Goal: Navigation & Orientation: Find specific page/section

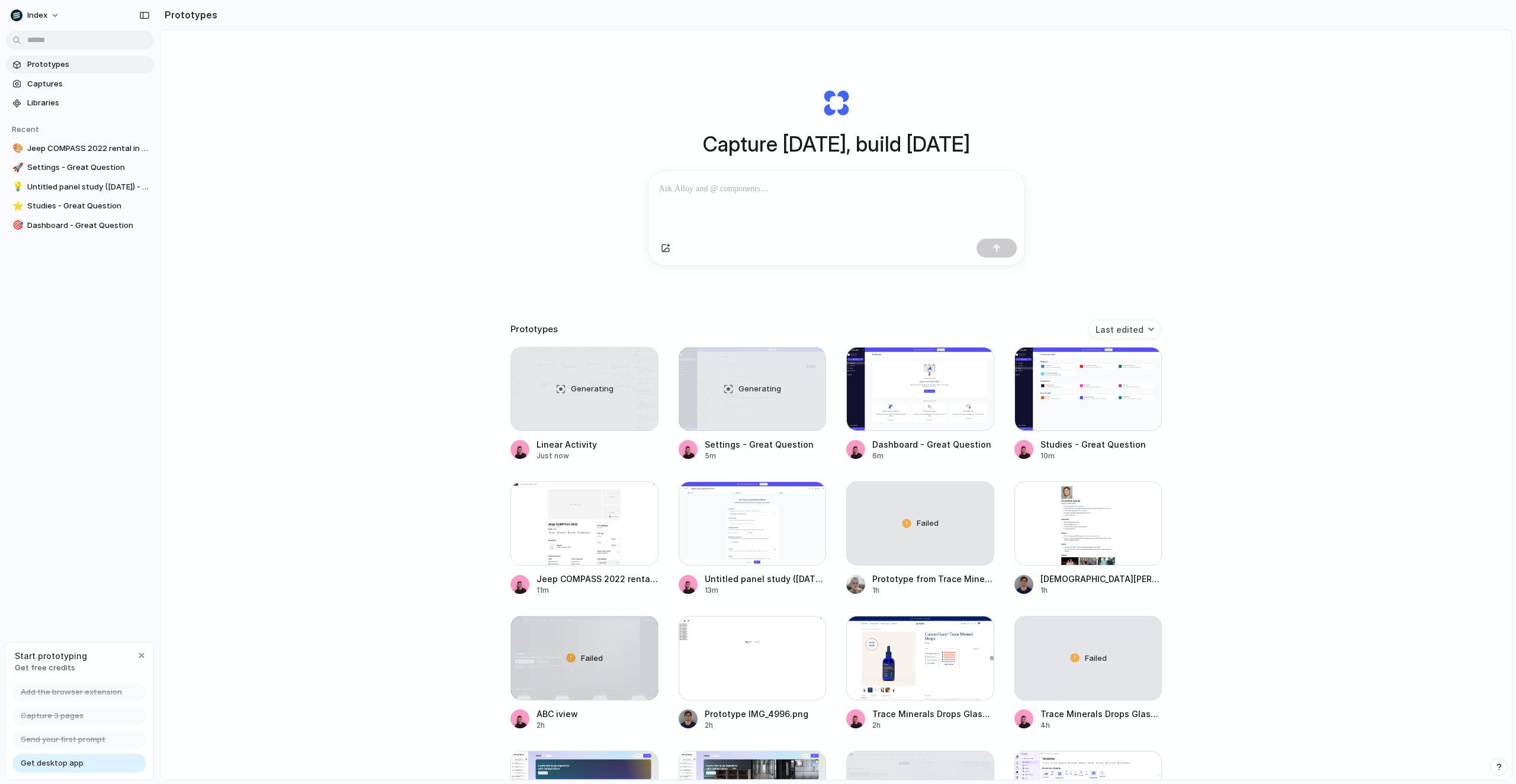
click at [496, 119] on div "Capture today, build tomorrow Clone web app Clone screenshot Start from existin…" at bounding box center [836, 436] width 1352 height 812
click at [503, 212] on div "Capture today, build tomorrow Clone web app Clone screenshot Start from existin…" at bounding box center [836, 436] width 1352 height 812
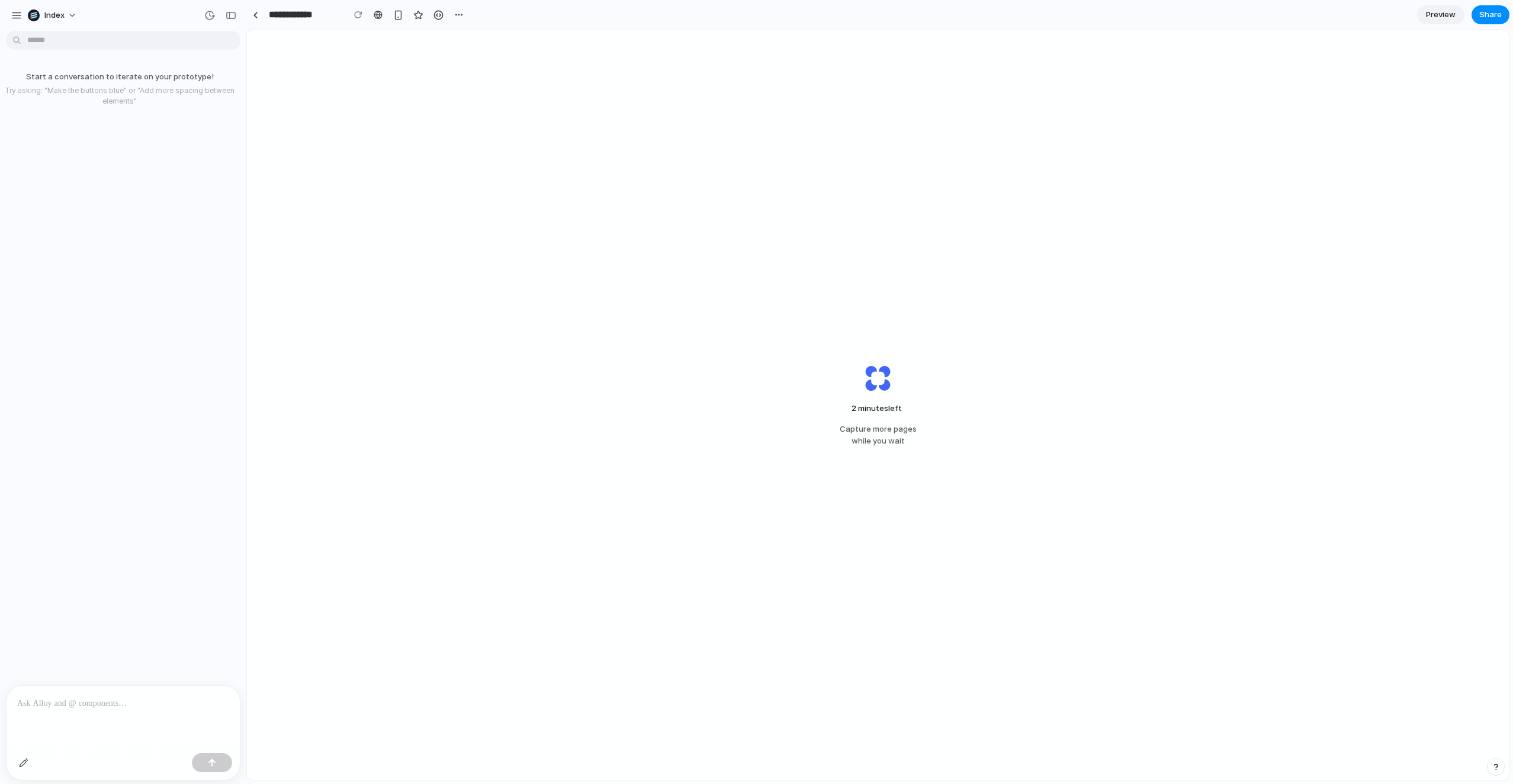
click at [504, 236] on div "2 minutes left Capture more pages while you wait" at bounding box center [877, 405] width 1262 height 750
click at [516, 256] on div "2 minutes left ... Capture more pages while you wait" at bounding box center [877, 405] width 1262 height 750
click at [67, 77] on button "Thought" at bounding box center [101, 73] width 182 height 10
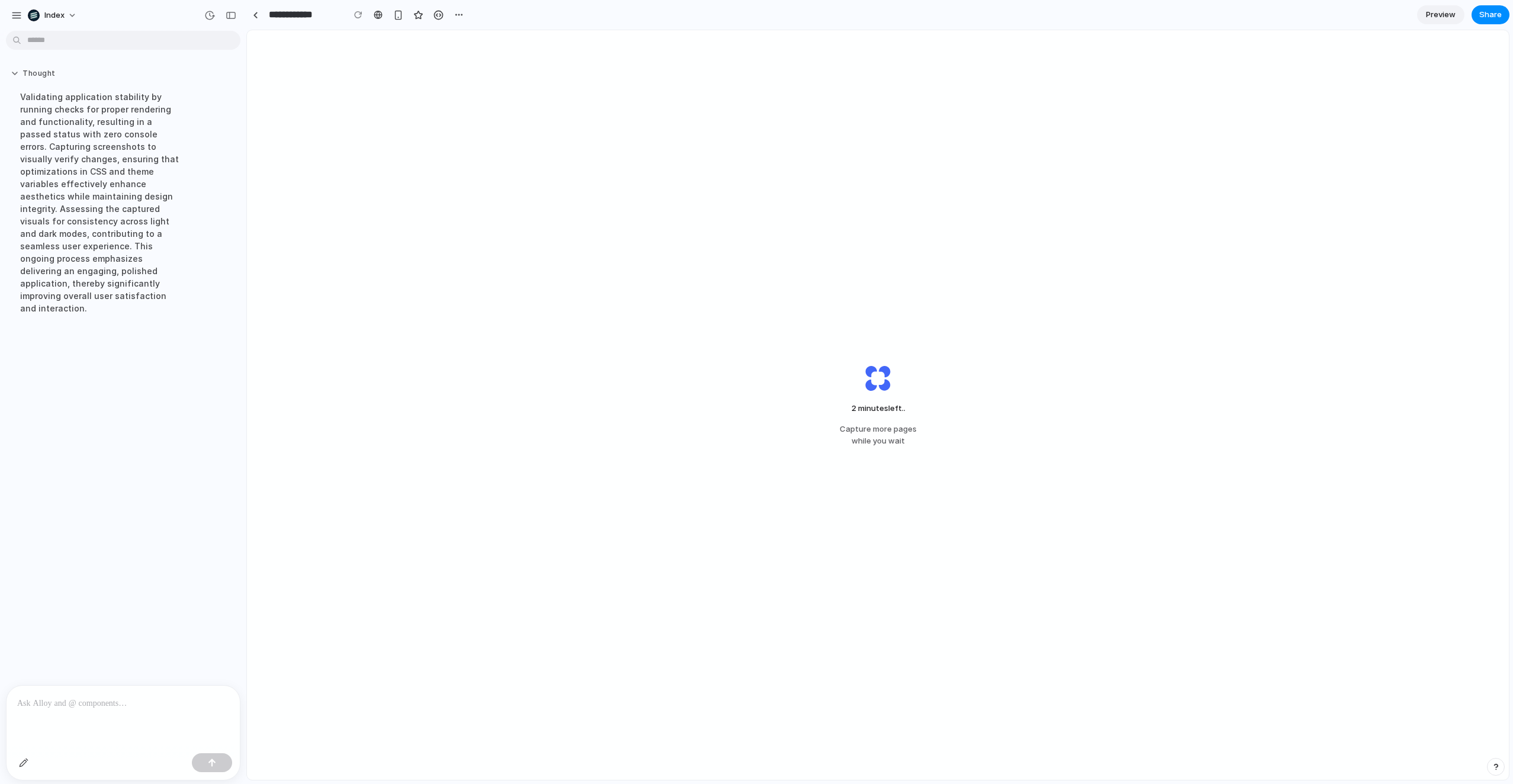
click at [67, 77] on button "Thought" at bounding box center [101, 73] width 182 height 10
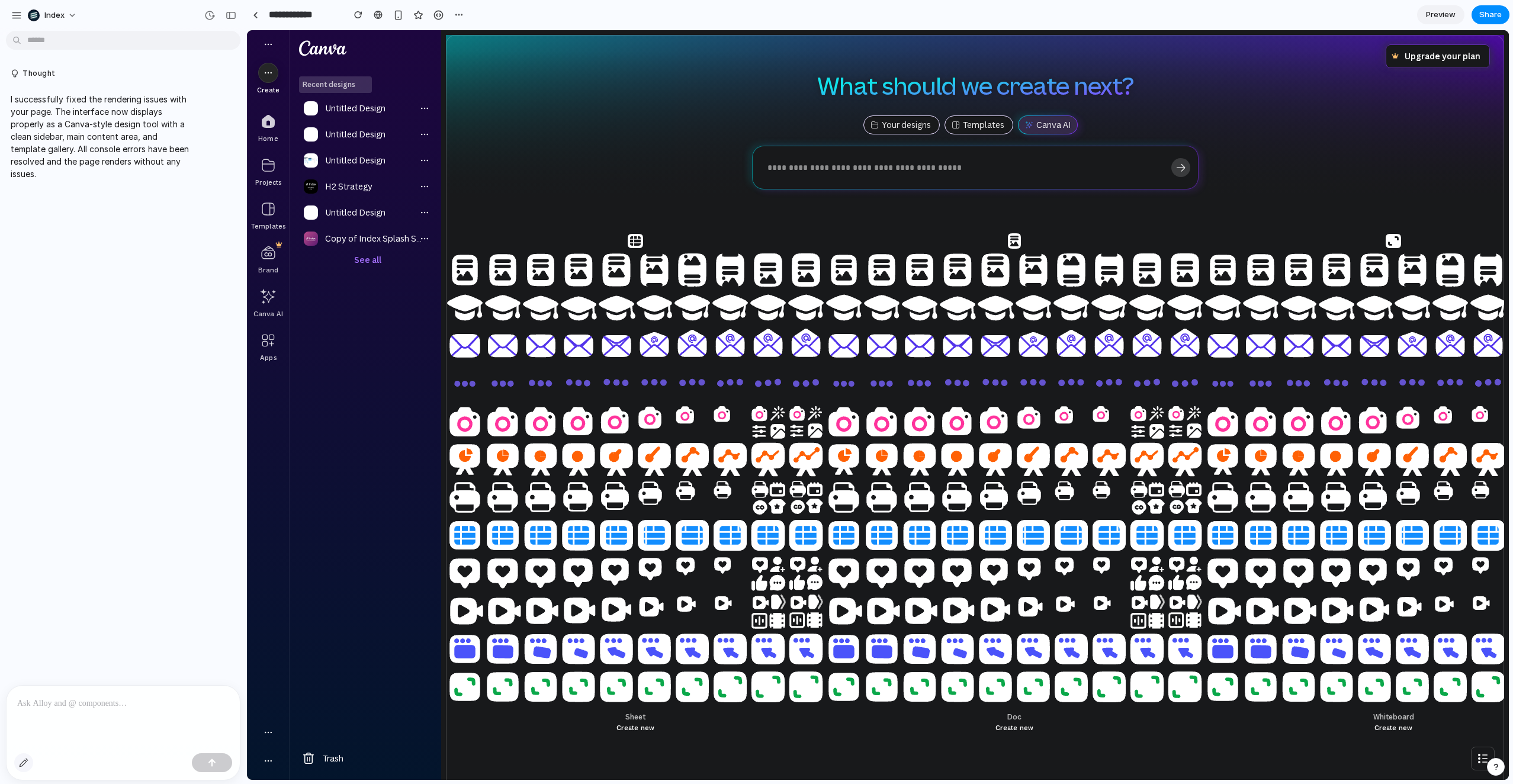
click at [22, 764] on div "button" at bounding box center [24, 762] width 10 height 10
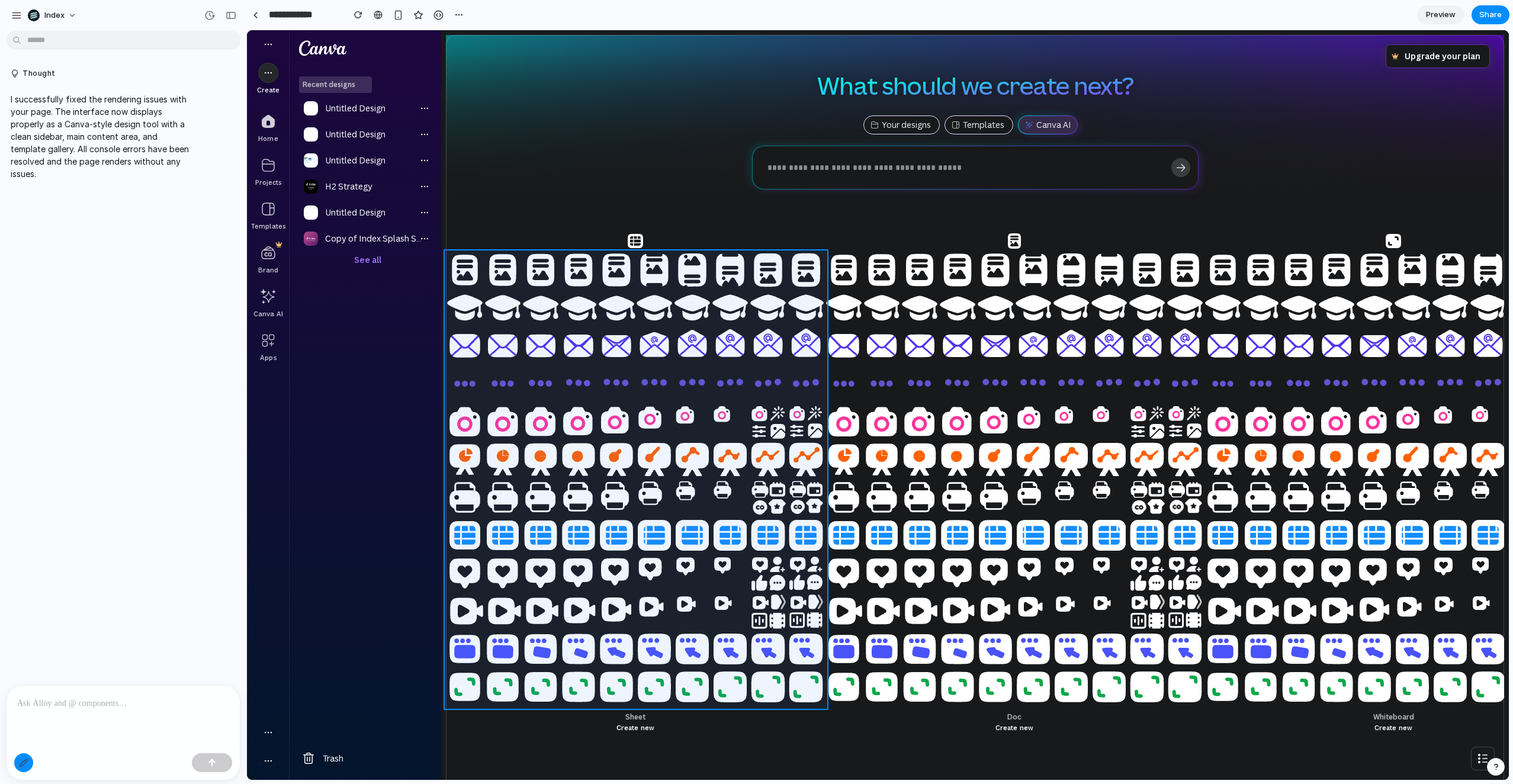
click at [571, 85] on div at bounding box center [878, 405] width 1262 height 749
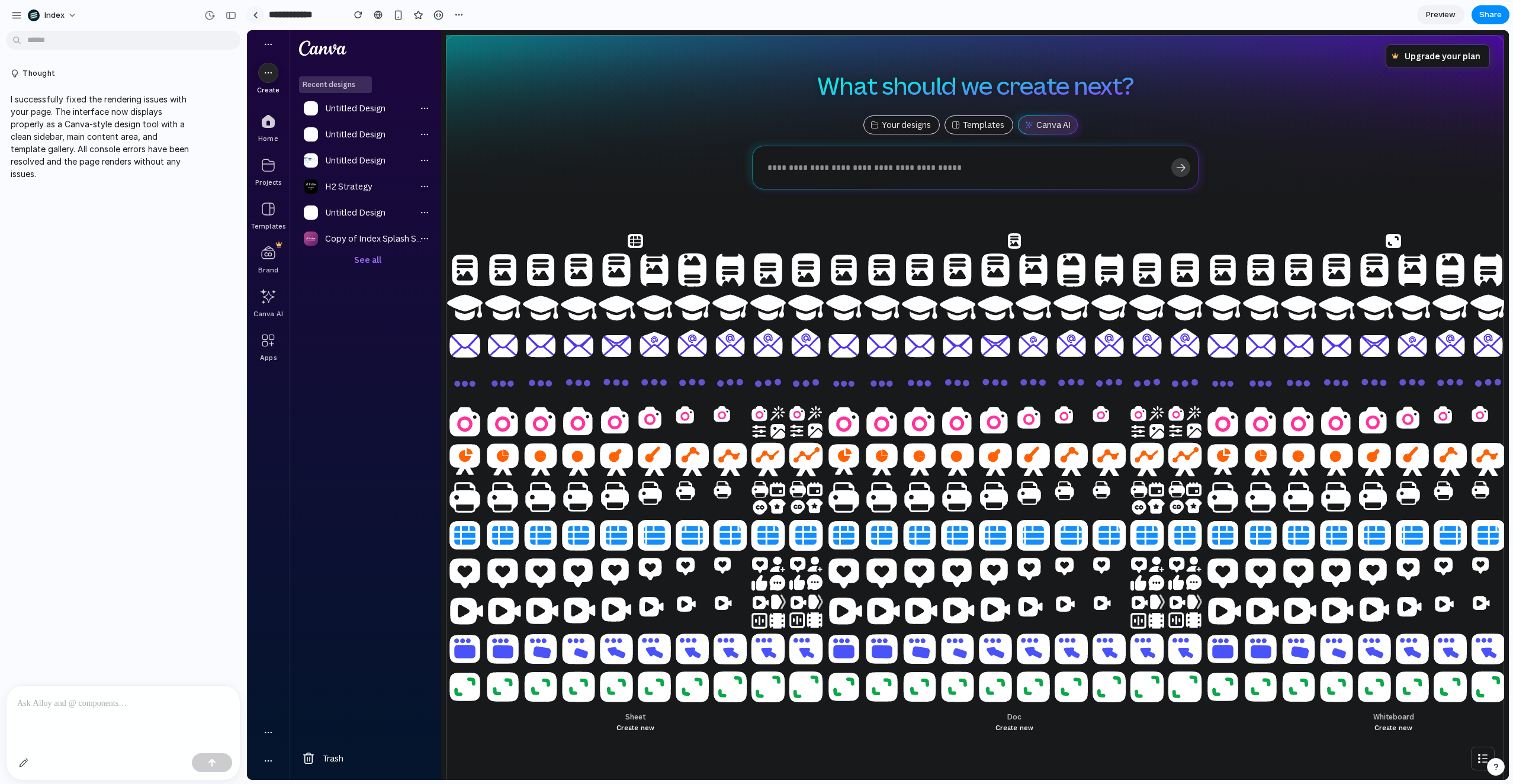
click at [263, 15] on link at bounding box center [255, 14] width 18 height 18
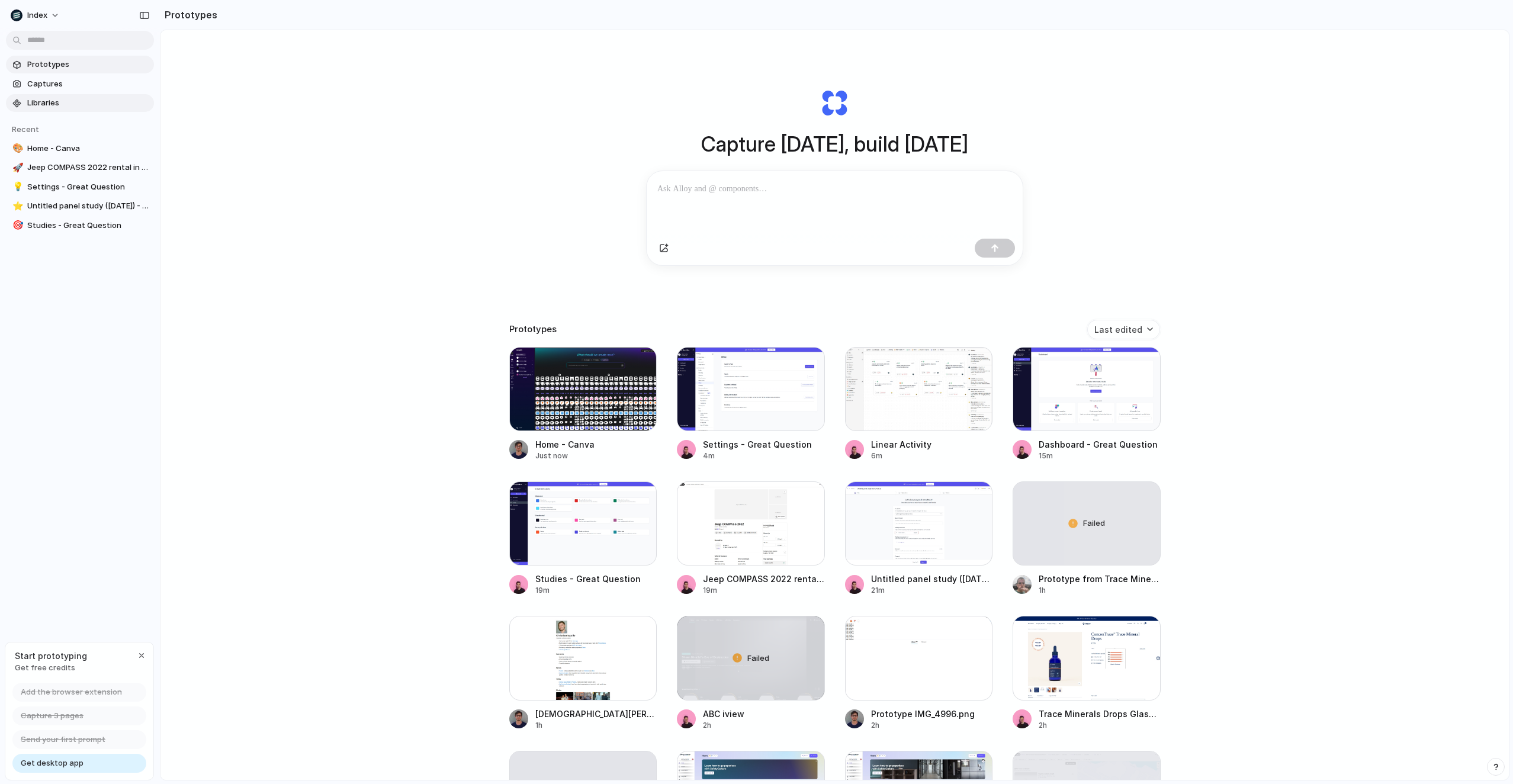
click at [65, 100] on span "Libraries" at bounding box center [88, 103] width 122 height 12
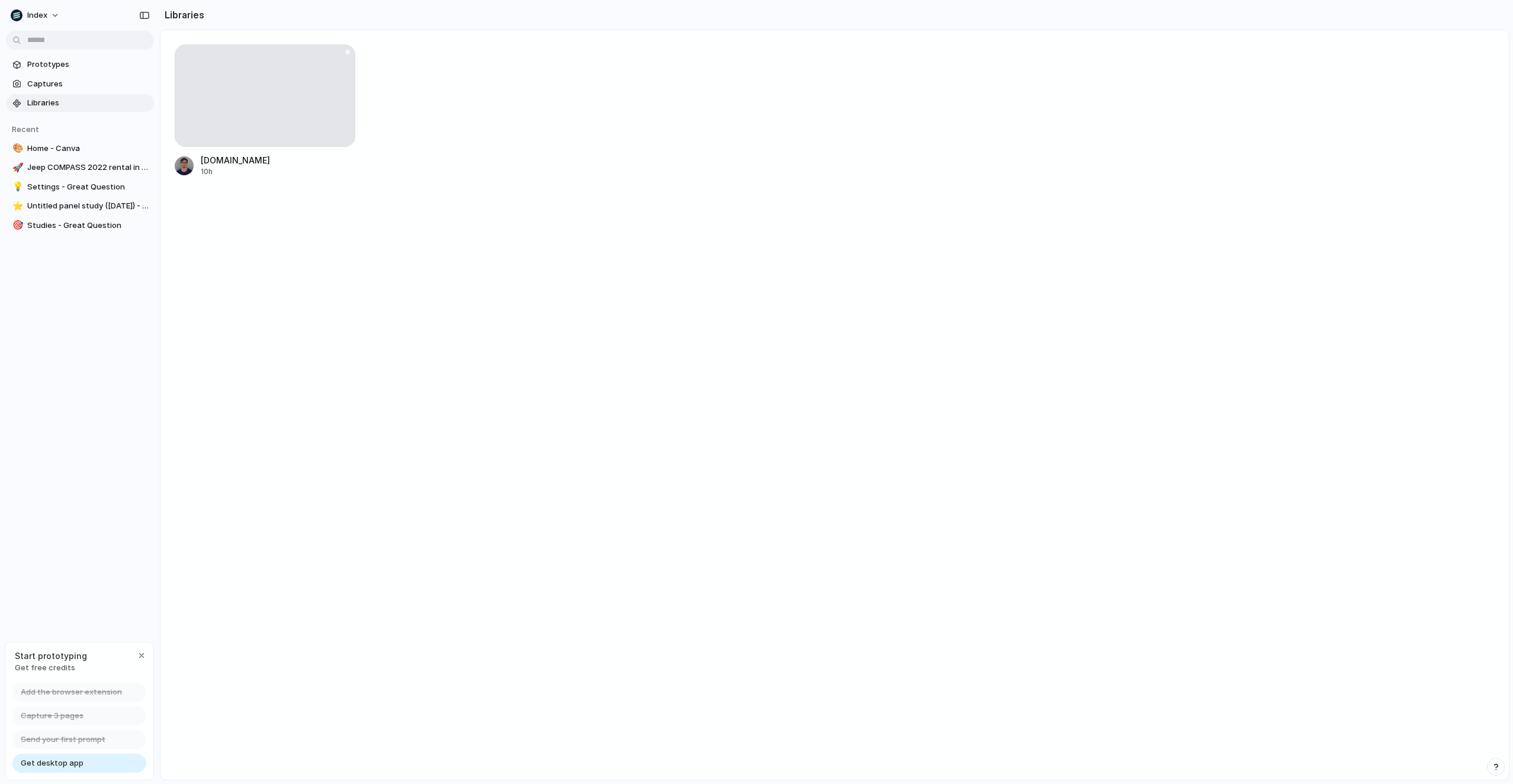
click at [275, 104] on div at bounding box center [265, 96] width 180 height 102
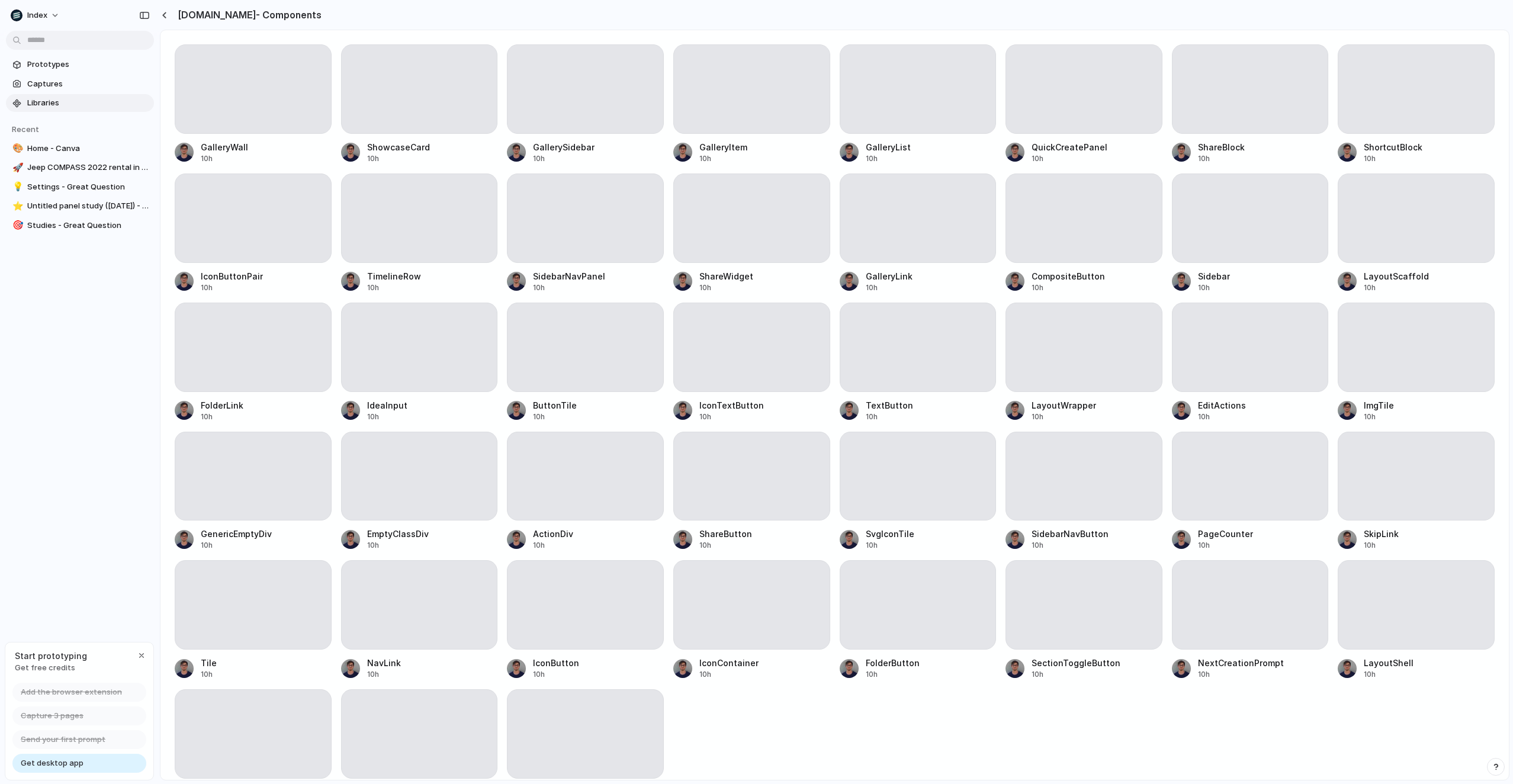
click at [168, 10] on div at bounding box center [165, 15] width 11 height 10
click at [165, 12] on div "button" at bounding box center [164, 15] width 6 height 6
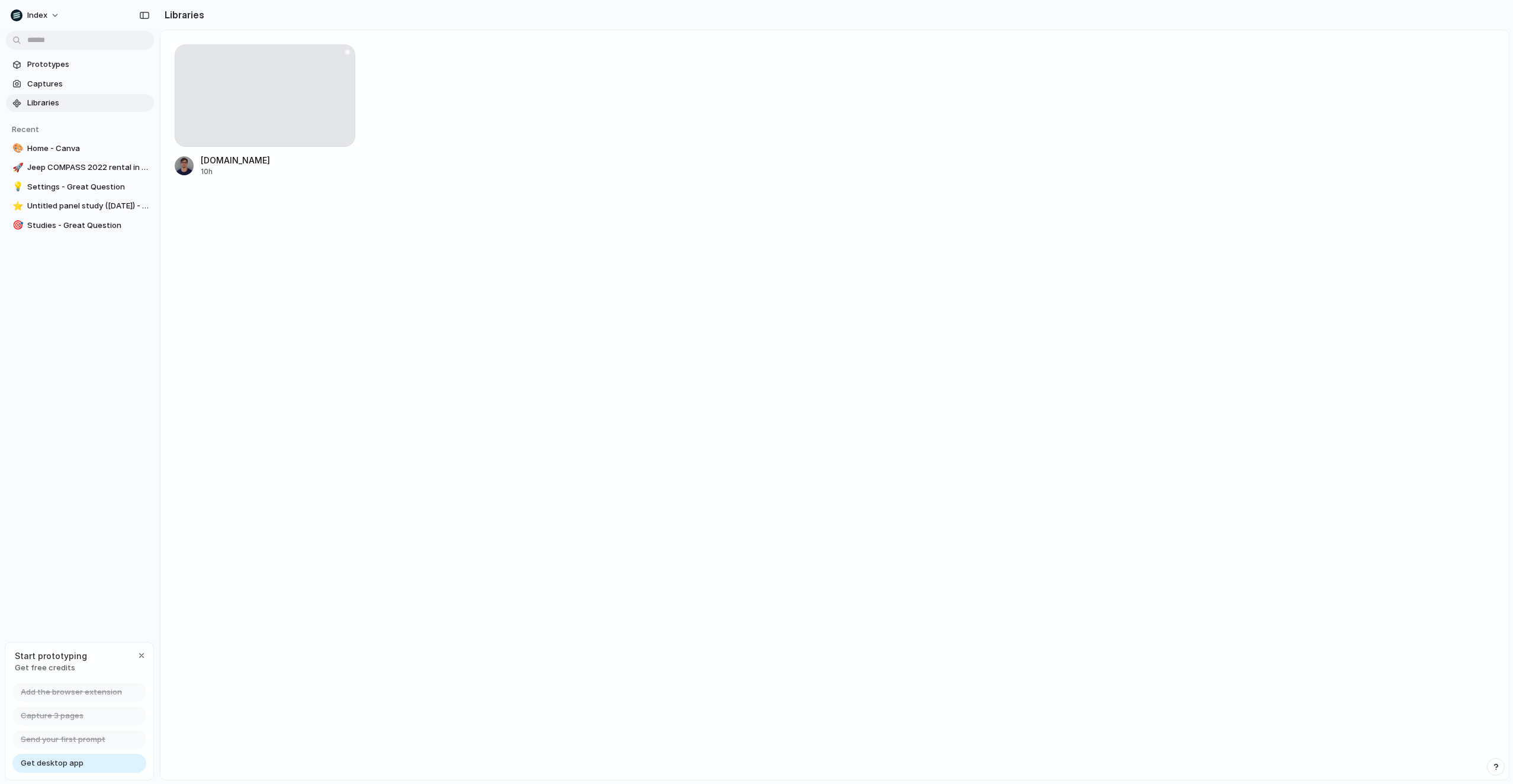
click at [246, 155] on div "[DOMAIN_NAME]" at bounding box center [235, 160] width 69 height 13
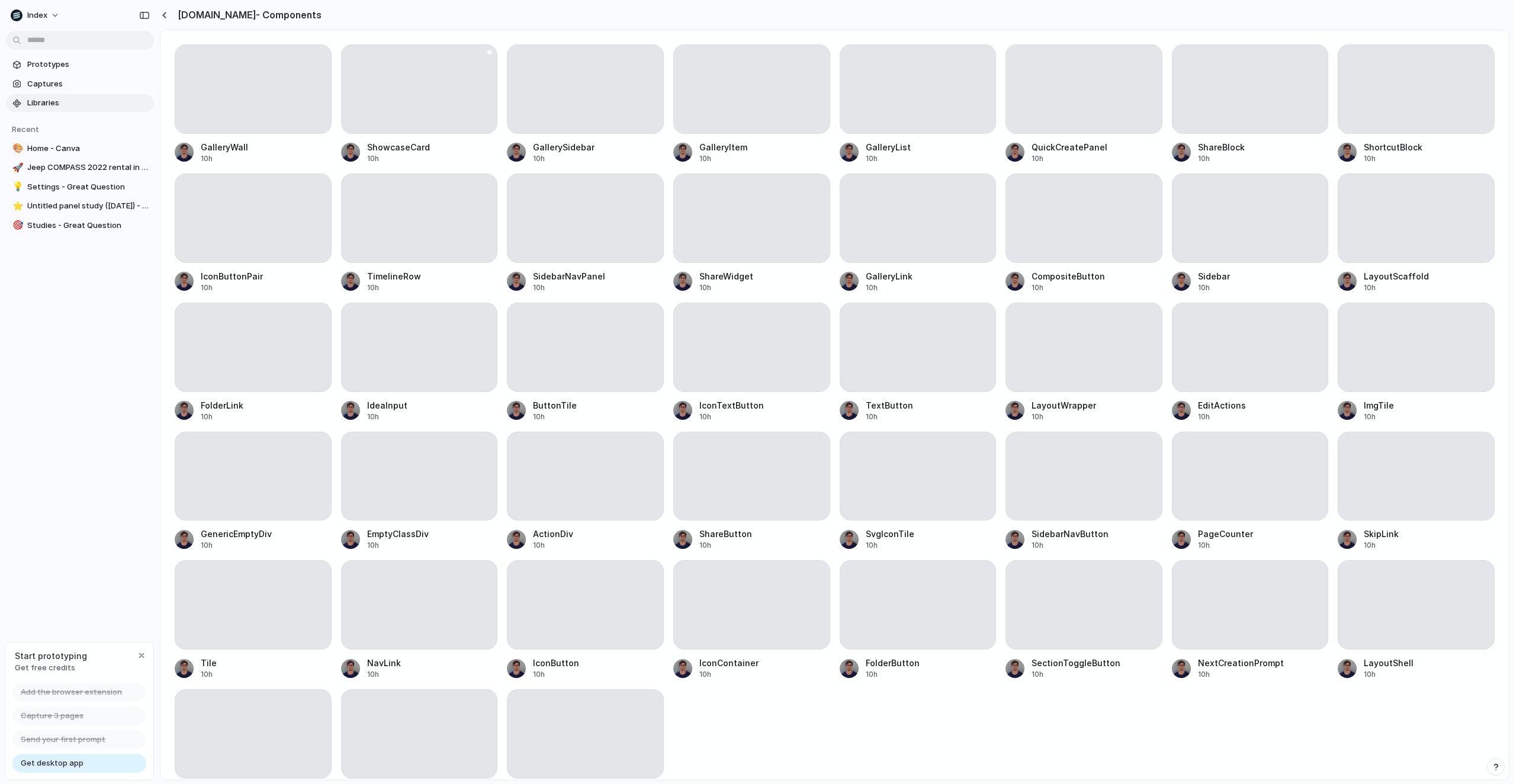
click at [456, 93] on div at bounding box center [419, 89] width 157 height 89
click at [401, 31] on div "GalleryWall 10h ShowcaseCard 10h GallerySidebar 10h GalleryItem 10h GalleryList…" at bounding box center [835, 405] width 1349 height 750
click at [154, 10] on div "Index" at bounding box center [80, 14] width 160 height 29
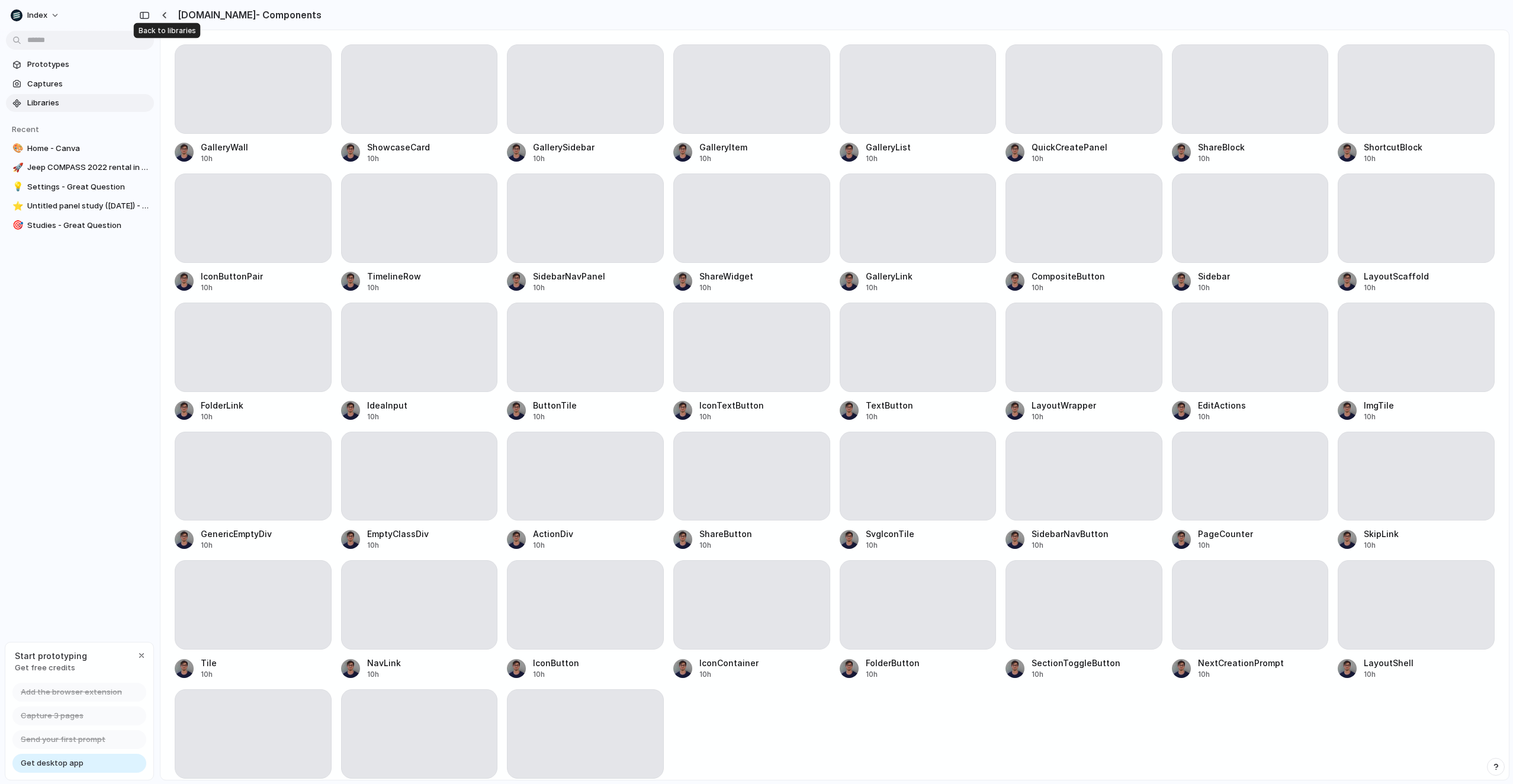
click at [160, 13] on button "button" at bounding box center [164, 15] width 9 height 10
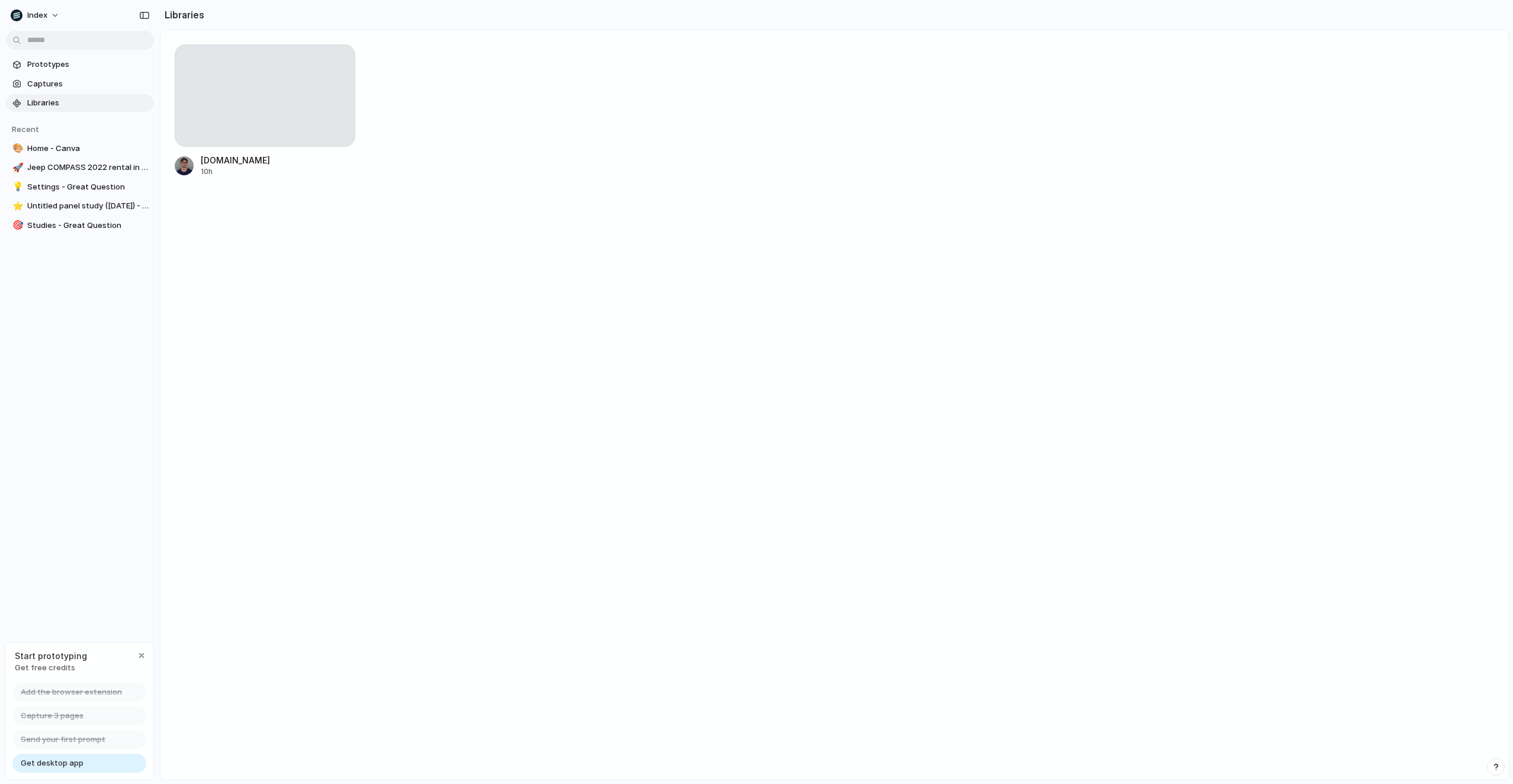
click at [75, 100] on span "Libraries" at bounding box center [88, 103] width 122 height 12
click at [75, 87] on span "Captures" at bounding box center [88, 84] width 122 height 12
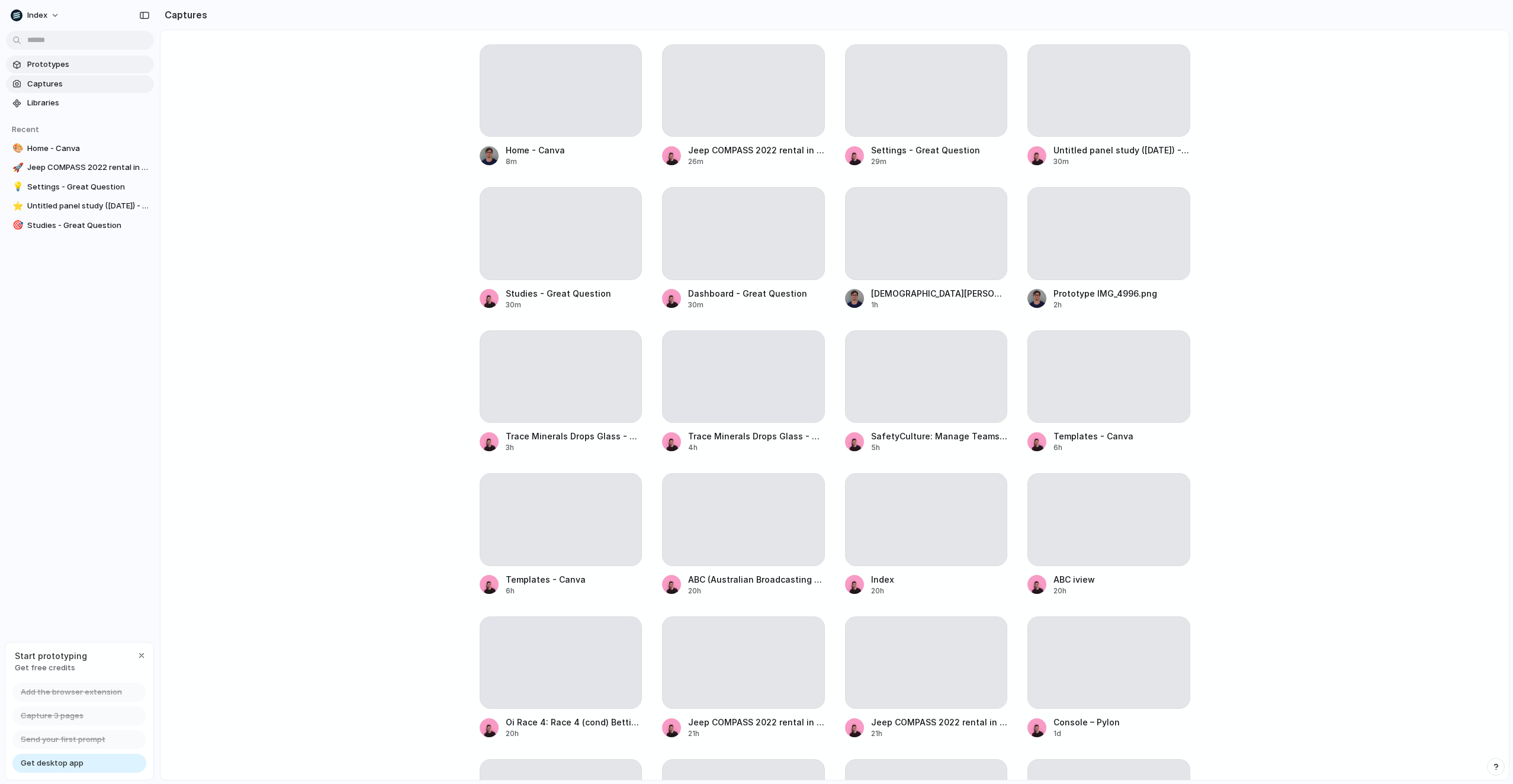
click at [76, 64] on span "Prototypes" at bounding box center [88, 64] width 122 height 12
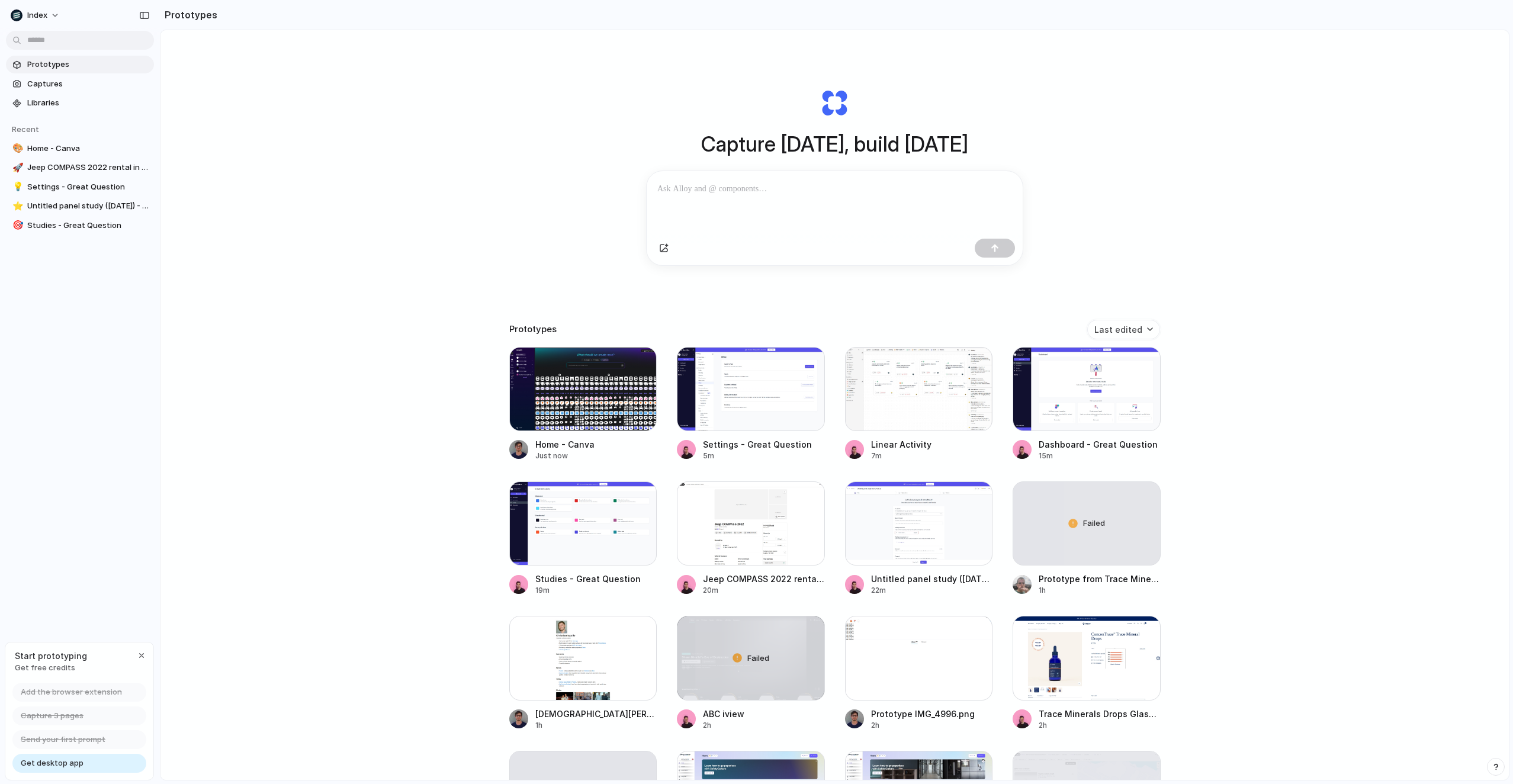
click at [79, 73] on link "Prototypes" at bounding box center [80, 65] width 148 height 18
click at [79, 94] on link "Libraries" at bounding box center [80, 103] width 148 height 18
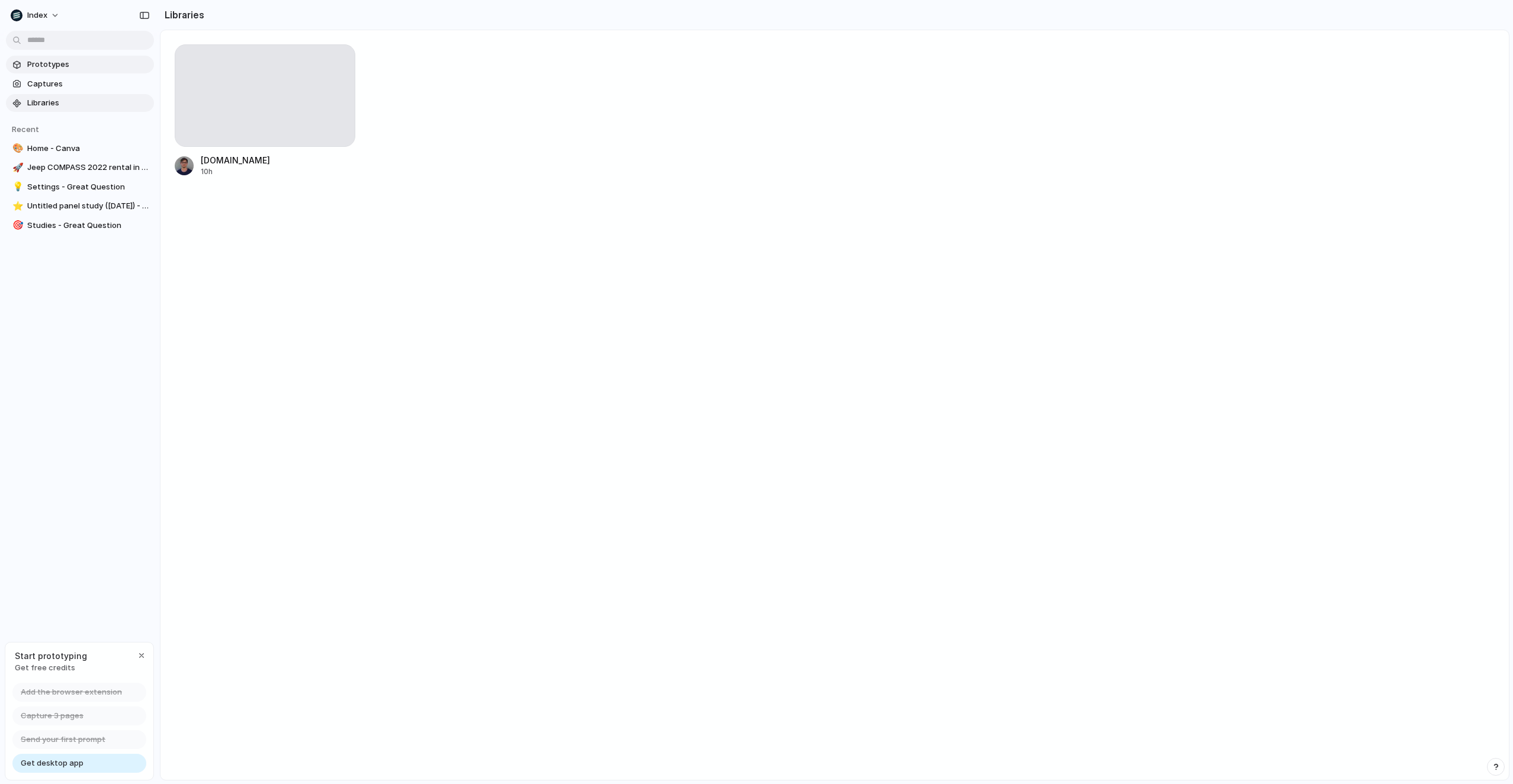
click at [81, 69] on span "Prototypes" at bounding box center [88, 64] width 122 height 12
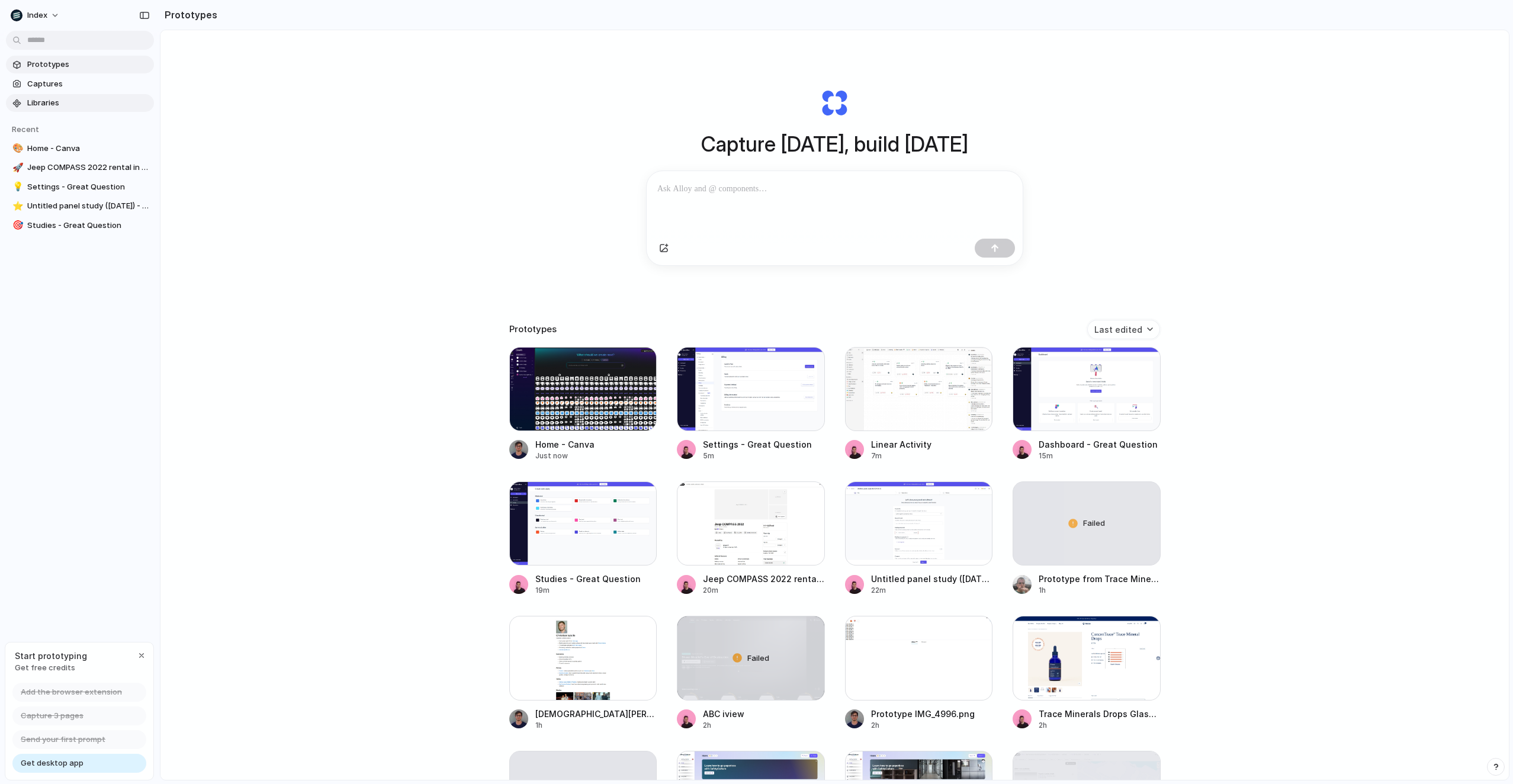
click at [77, 100] on span "Libraries" at bounding box center [88, 103] width 122 height 12
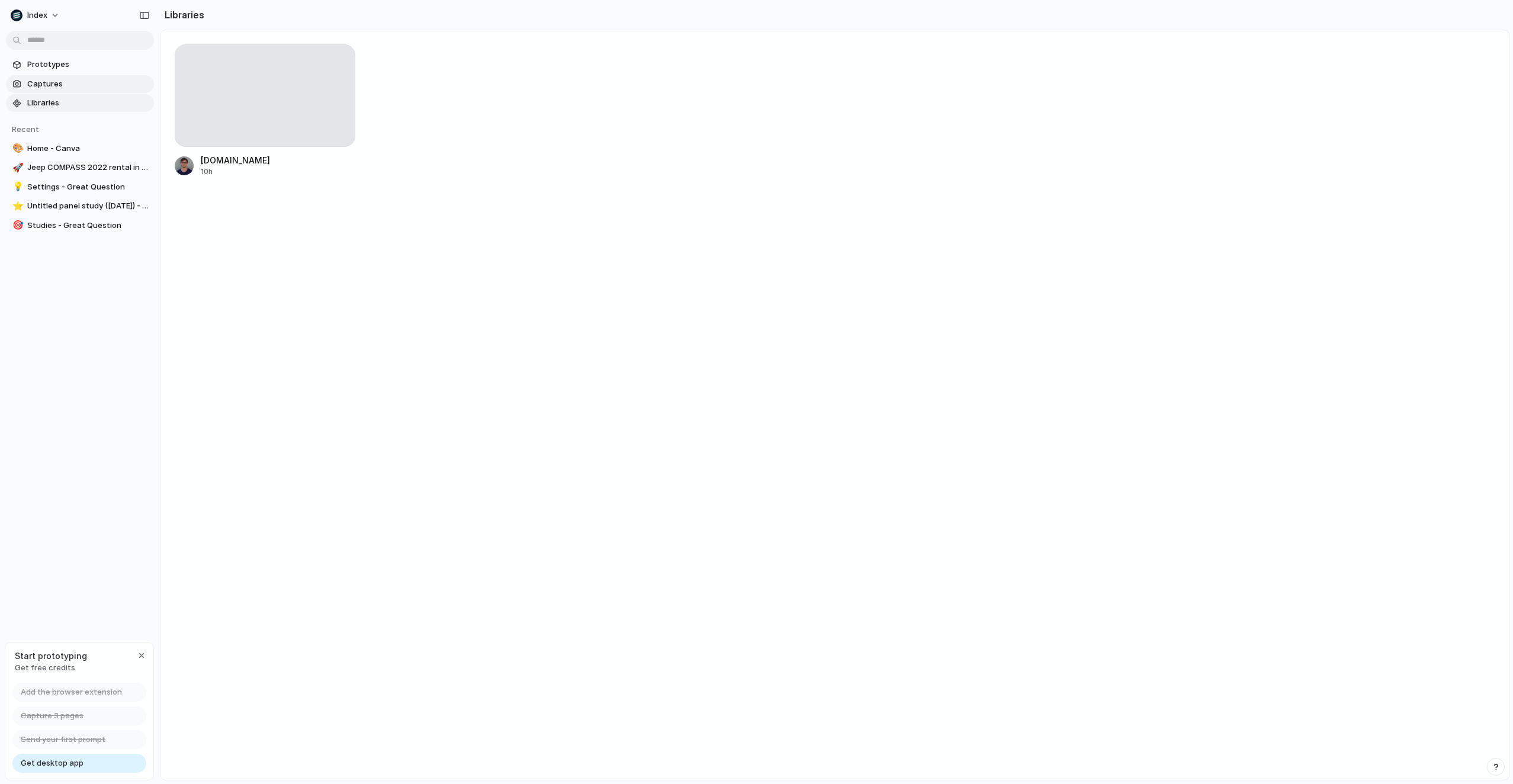
click at [86, 63] on span "Prototypes" at bounding box center [88, 64] width 122 height 12
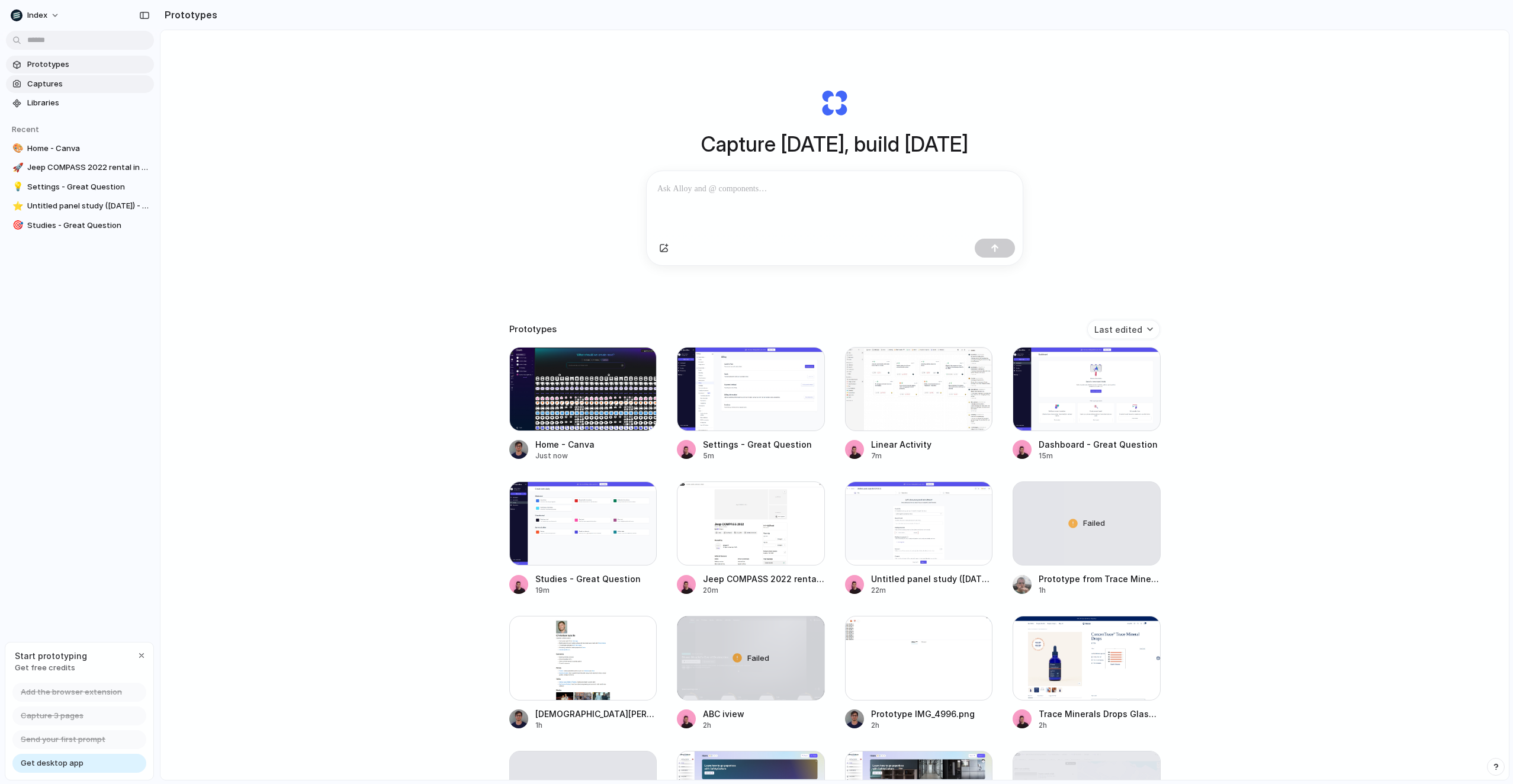
click at [85, 86] on span "Captures" at bounding box center [88, 84] width 122 height 12
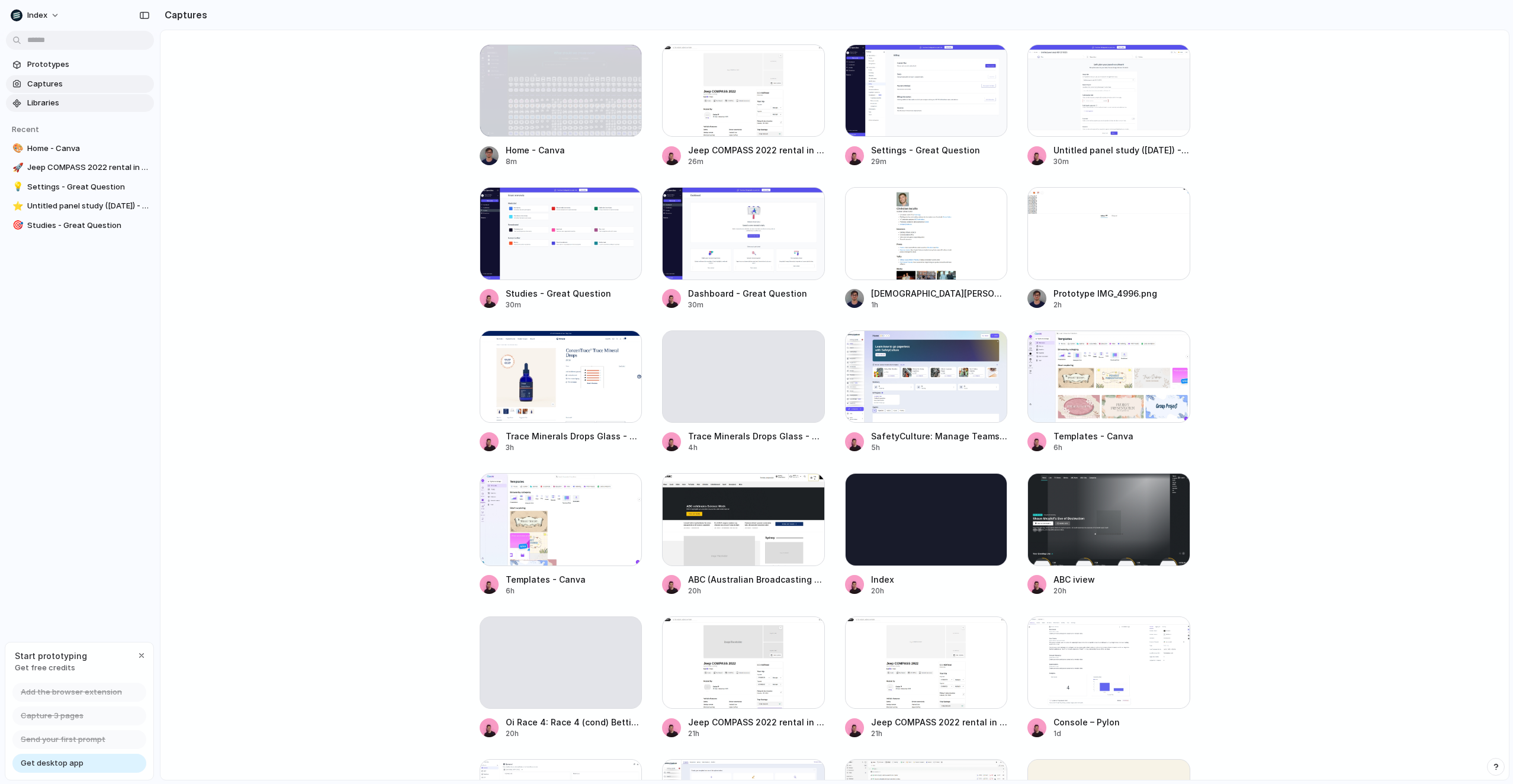
click at [85, 97] on link "Libraries" at bounding box center [80, 103] width 148 height 18
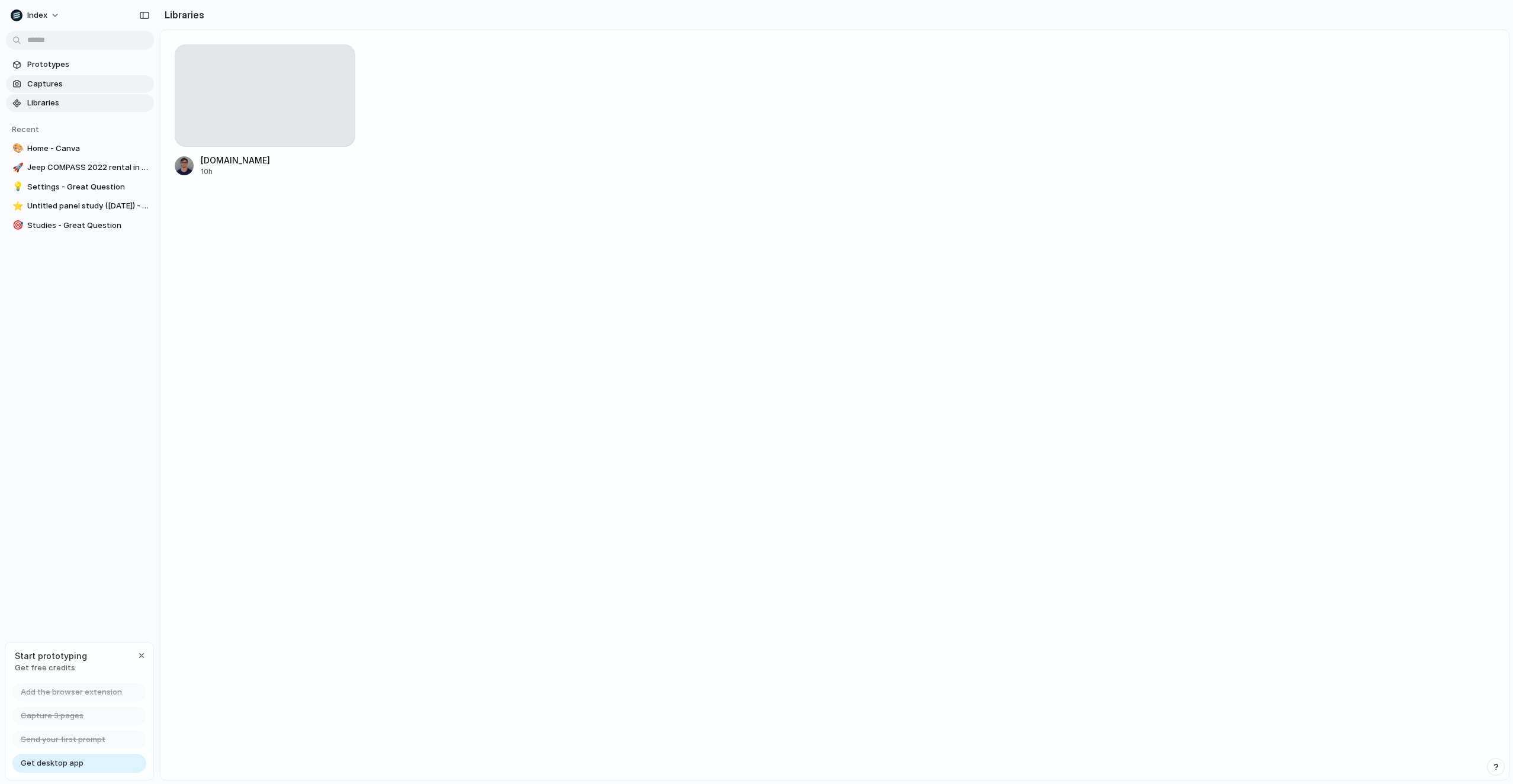
click at [94, 82] on span "Captures" at bounding box center [88, 84] width 122 height 12
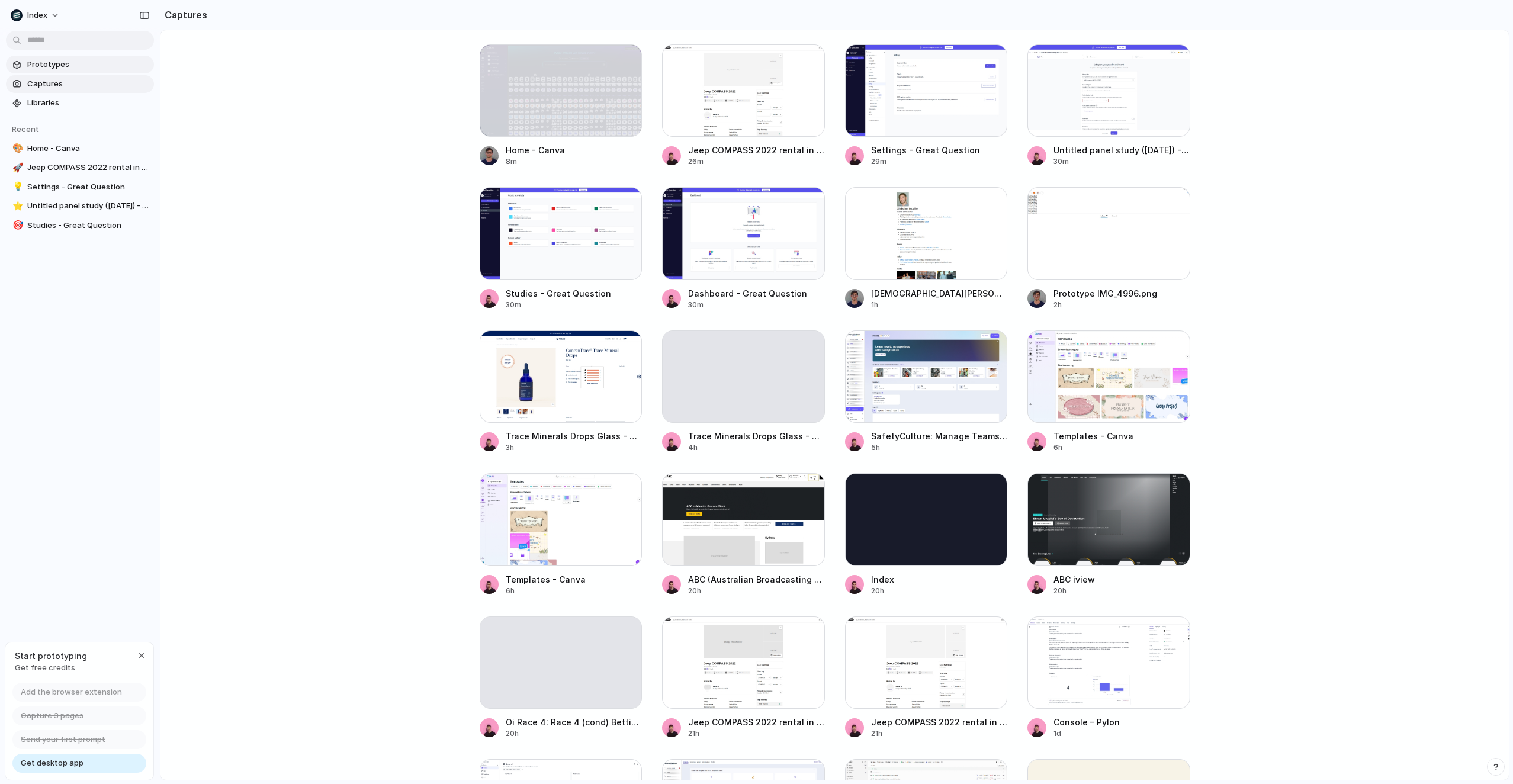
click at [94, 69] on span "Prototypes" at bounding box center [88, 64] width 122 height 12
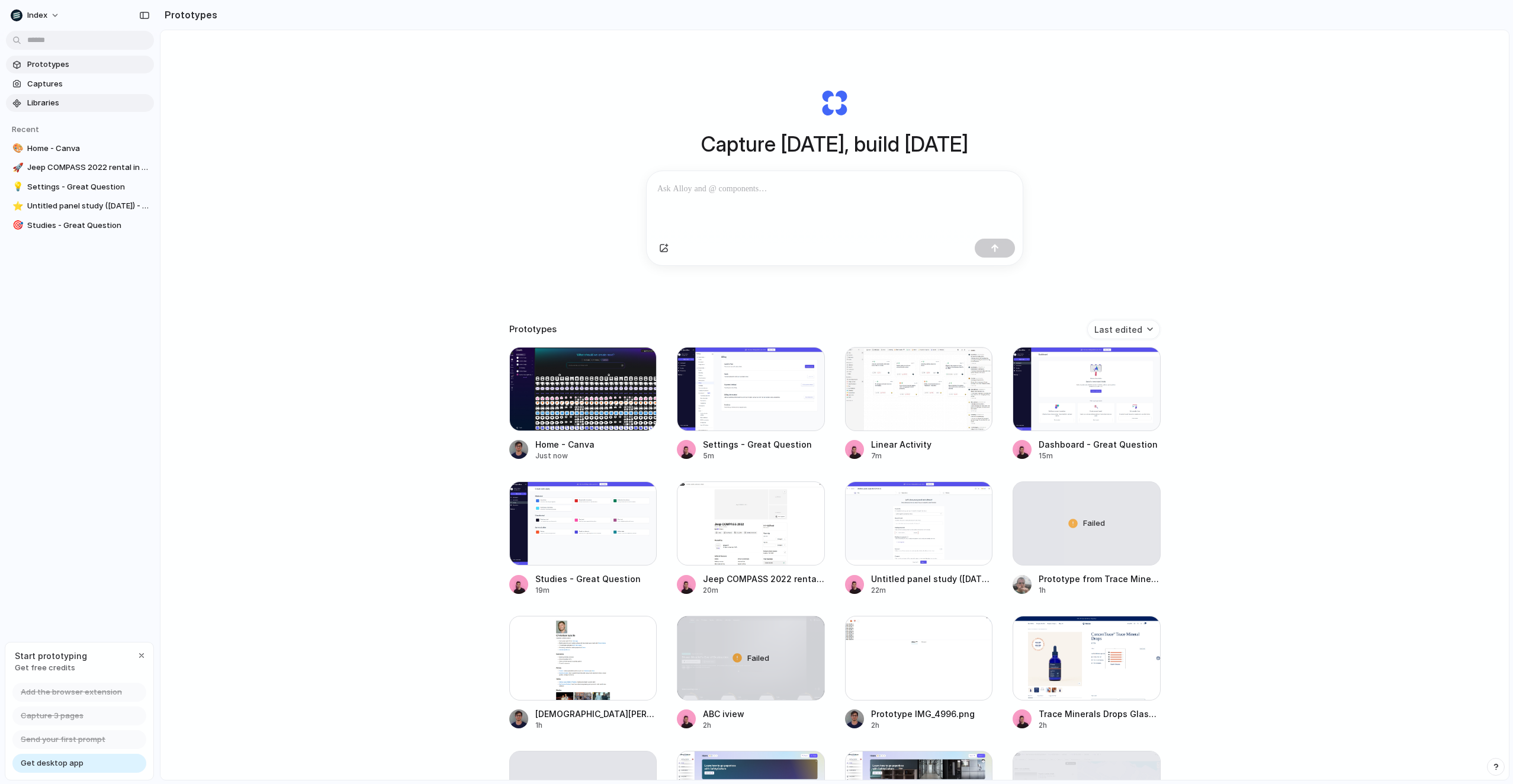
click at [89, 98] on span "Libraries" at bounding box center [88, 103] width 122 height 12
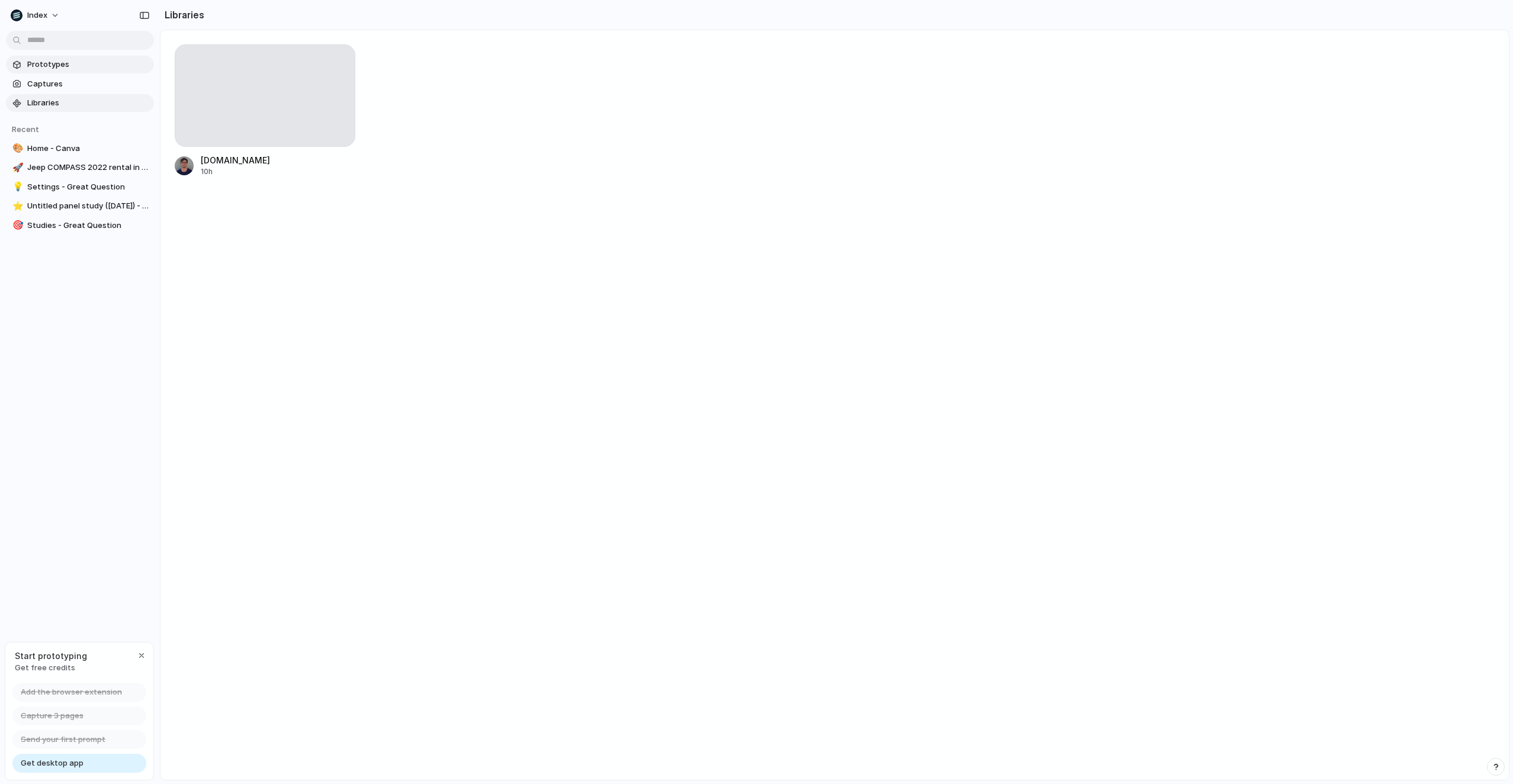
click at [89, 69] on span "Prototypes" at bounding box center [88, 64] width 122 height 12
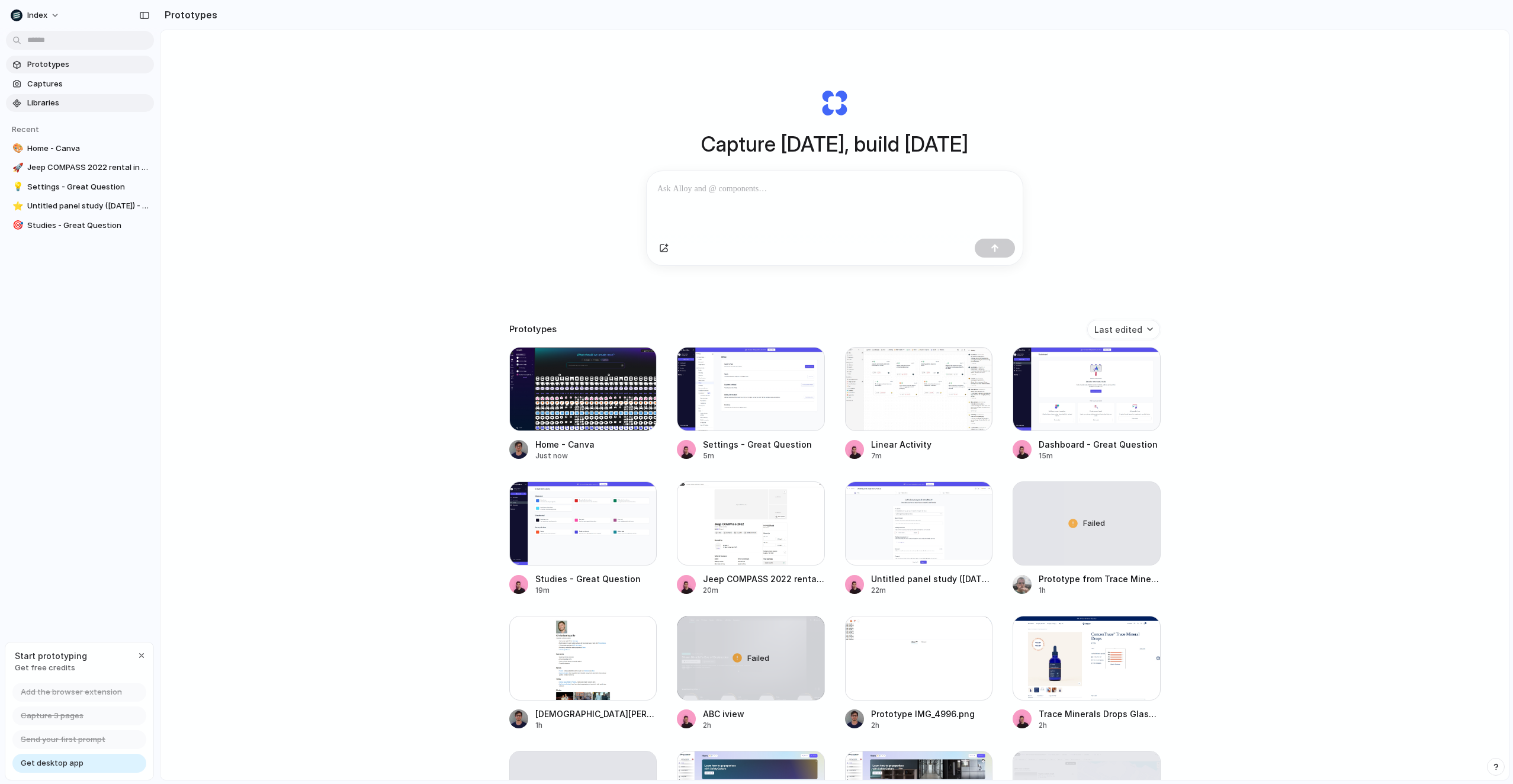
click at [38, 99] on span "Libraries" at bounding box center [88, 103] width 122 height 12
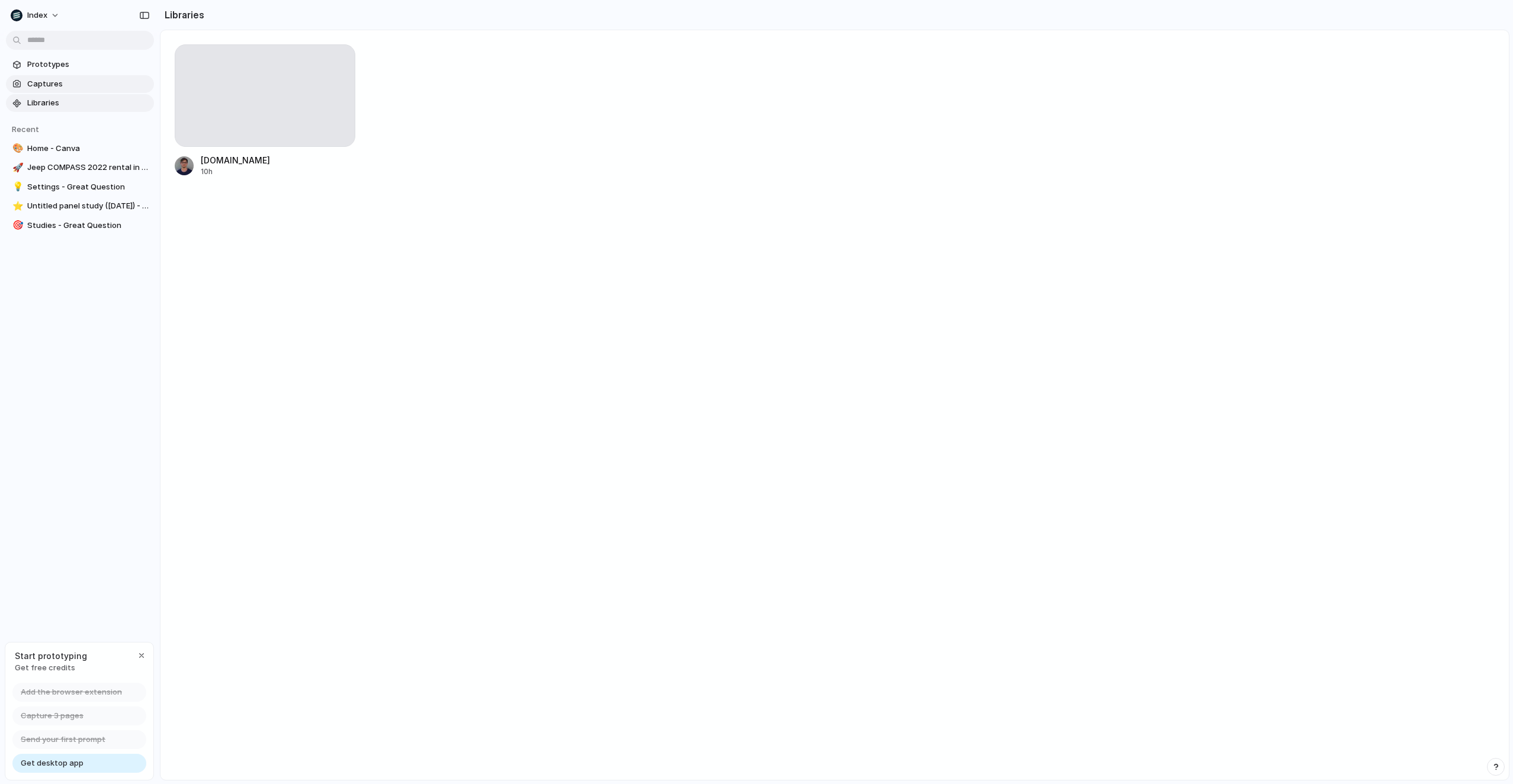
click at [47, 86] on span "Captures" at bounding box center [88, 84] width 122 height 12
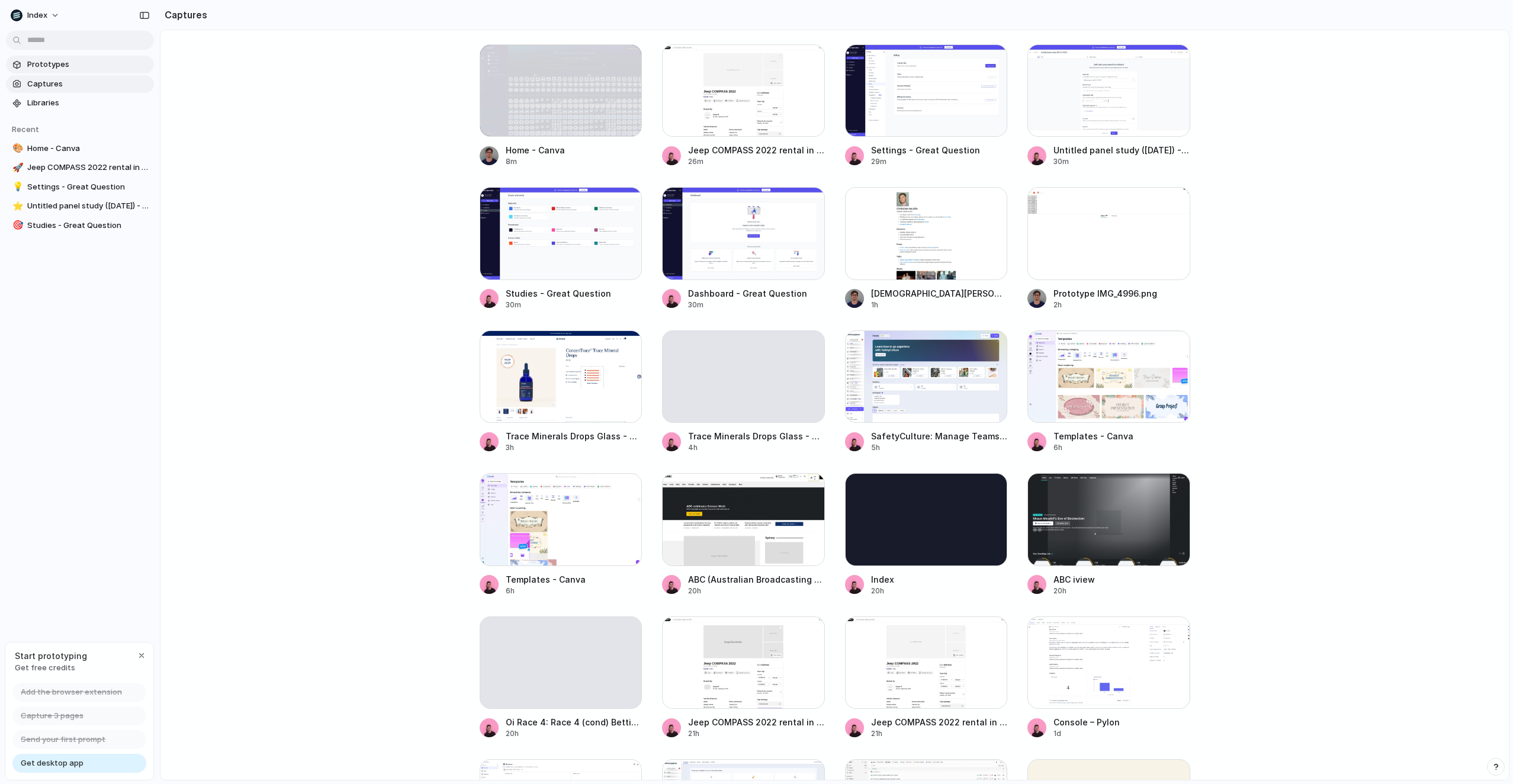
click at [49, 69] on span "Prototypes" at bounding box center [88, 64] width 122 height 12
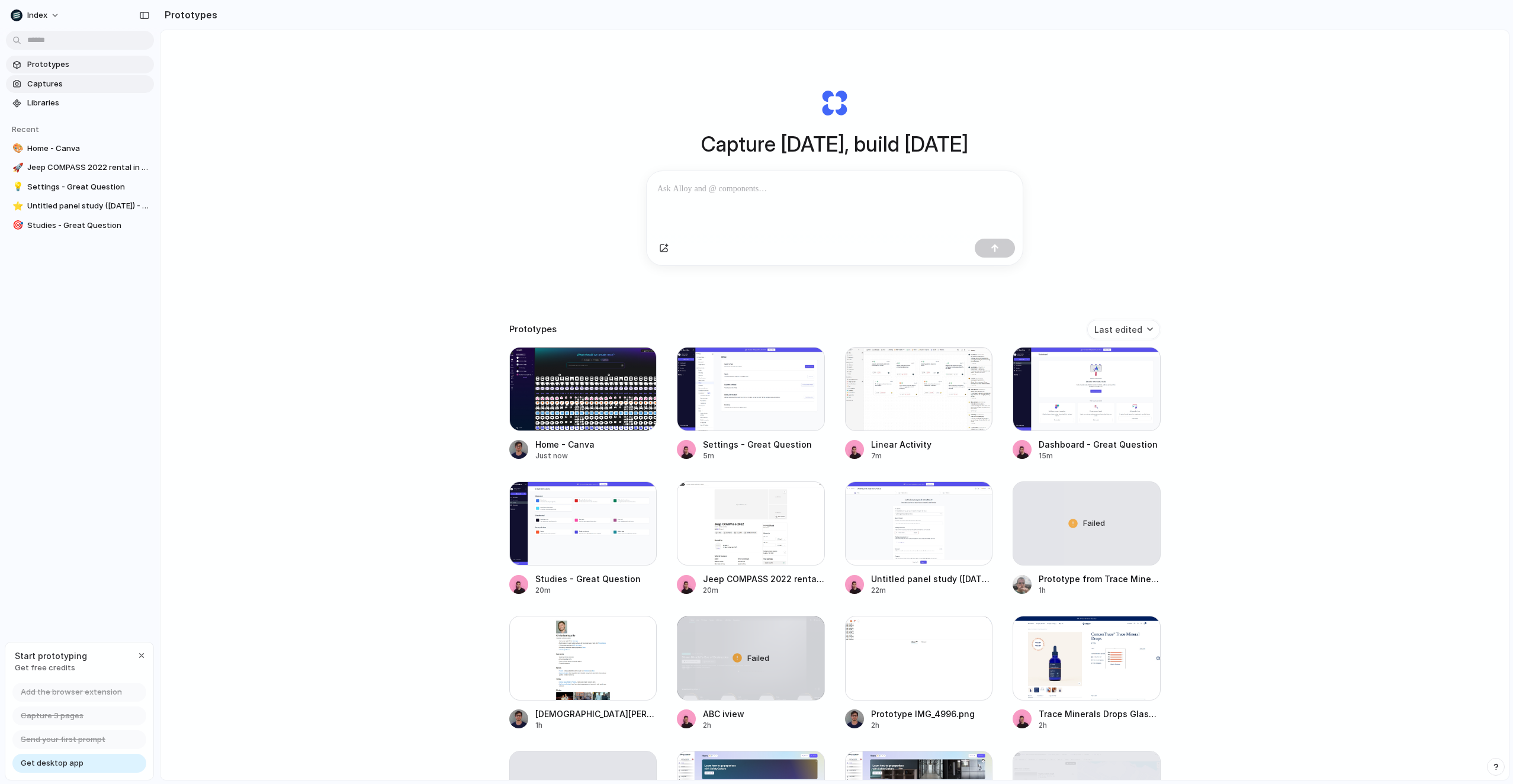
click at [49, 92] on link "Captures" at bounding box center [80, 84] width 148 height 18
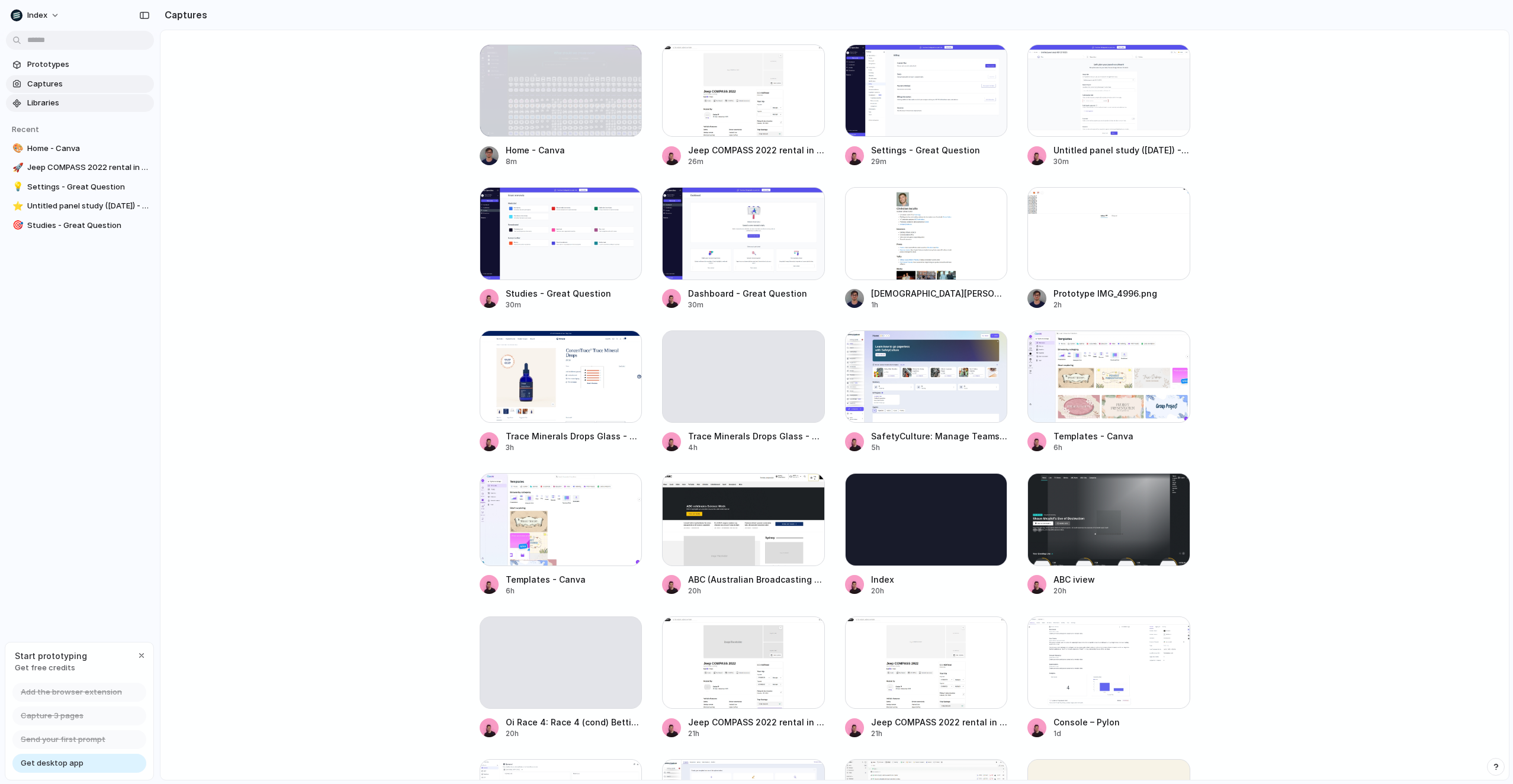
click at [49, 101] on span "Libraries" at bounding box center [88, 103] width 122 height 12
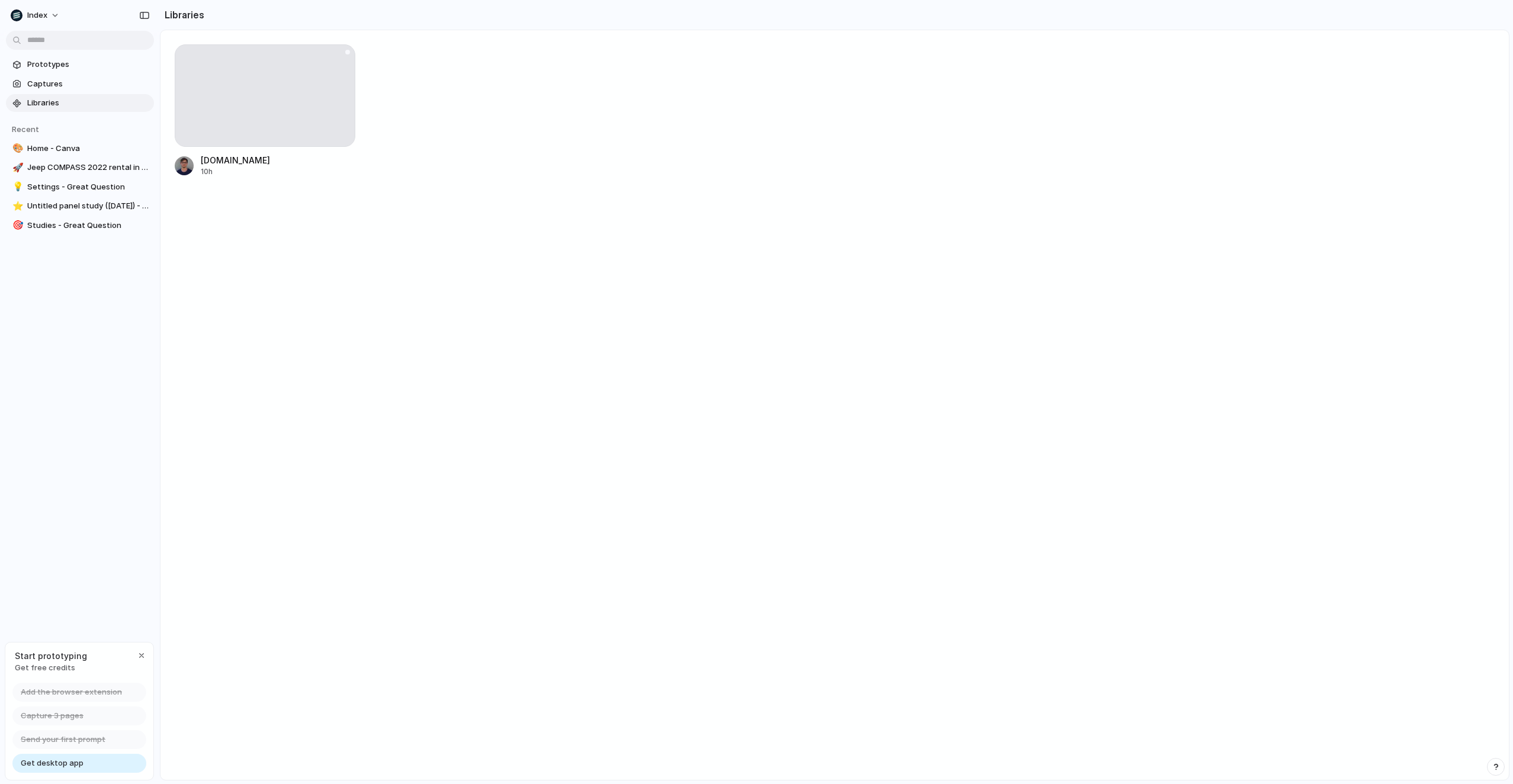
click at [249, 120] on div at bounding box center [265, 96] width 180 height 102
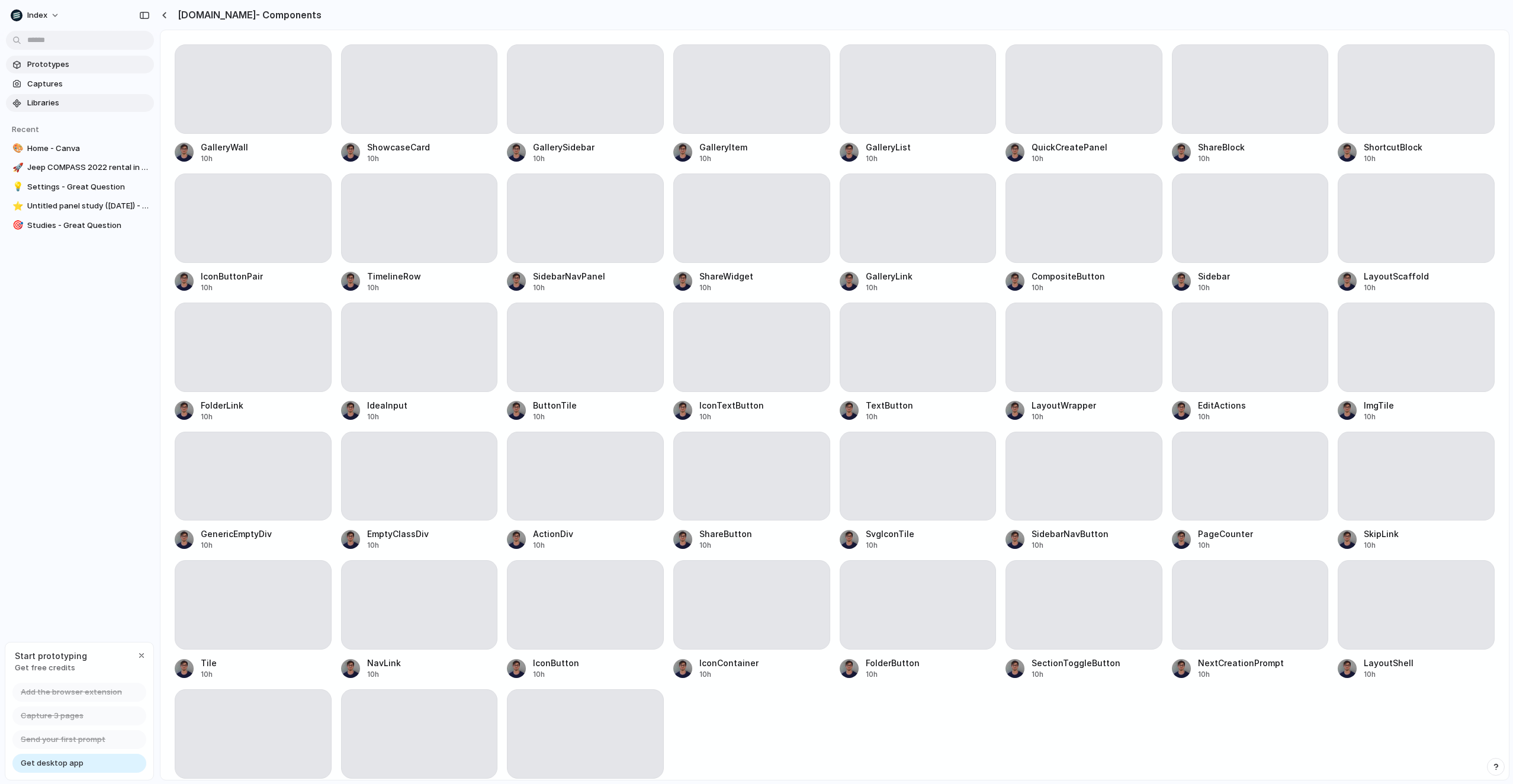
click at [97, 59] on span "Prototypes" at bounding box center [88, 64] width 122 height 12
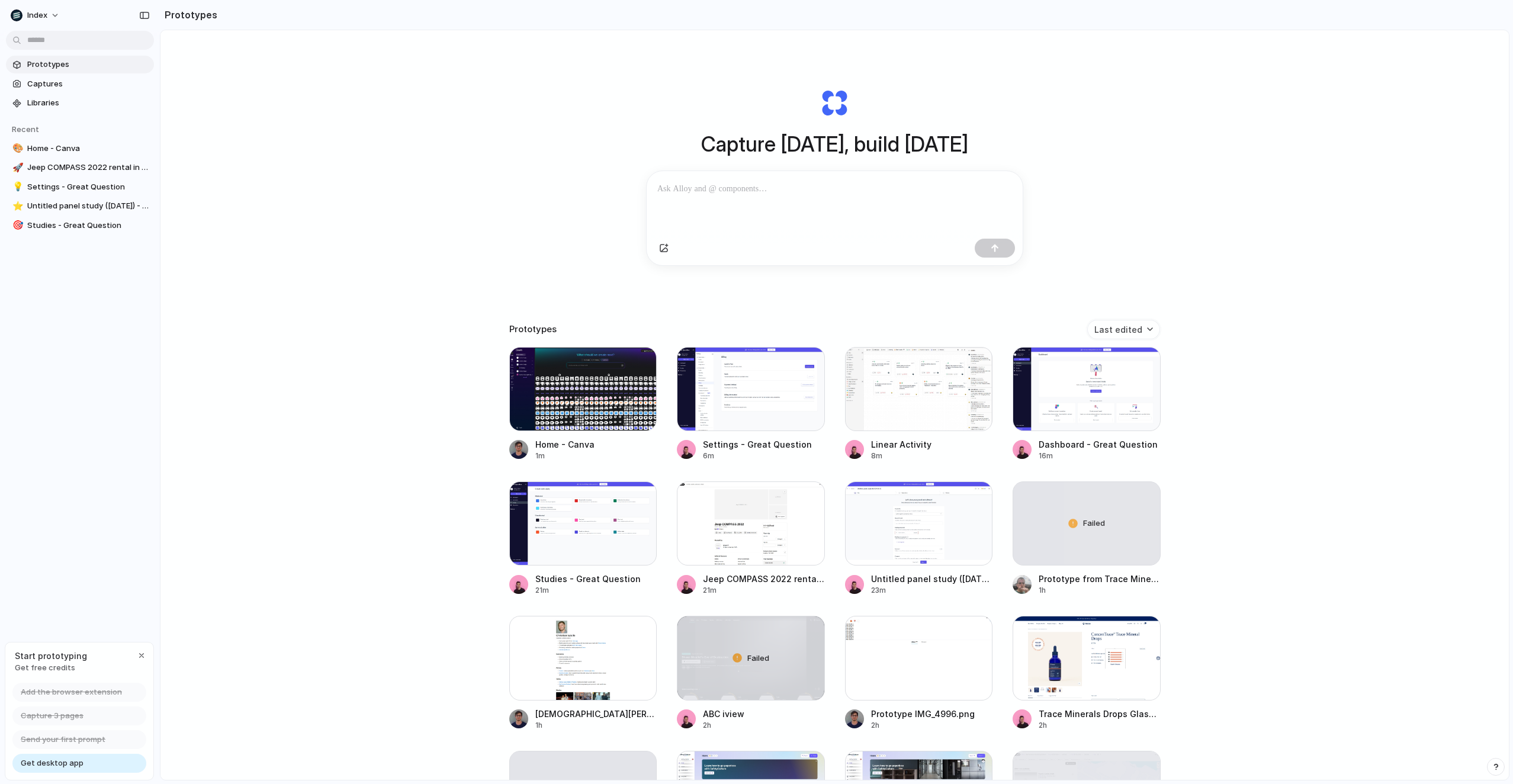
click at [267, 86] on div "Capture [DATE], build [DATE] Clone web app Clone screenshot Start from existing…" at bounding box center [835, 436] width 1349 height 812
